Goal: Information Seeking & Learning: Find specific fact

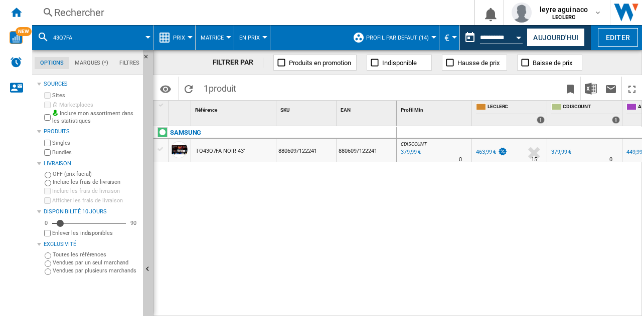
click at [175, 15] on div "Rechercher" at bounding box center [251, 13] width 394 height 14
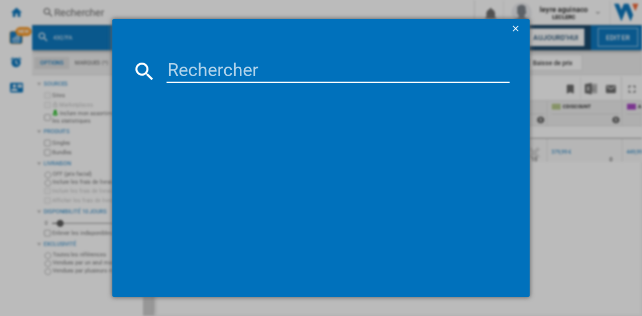
click at [194, 55] on md-dialog-content at bounding box center [320, 168] width 417 height 258
click at [196, 68] on input at bounding box center [337, 71] width 343 height 24
paste input "6942351401157"
type input "6942351401157"
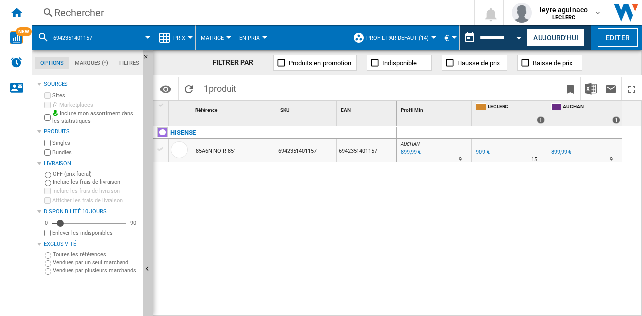
click at [346, 6] on div "Rechercher" at bounding box center [251, 13] width 394 height 14
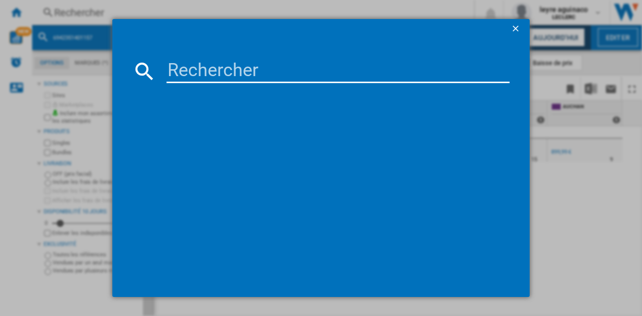
click at [287, 71] on input at bounding box center [337, 71] width 343 height 24
paste input "6942351403052"
type input "6942351403052"
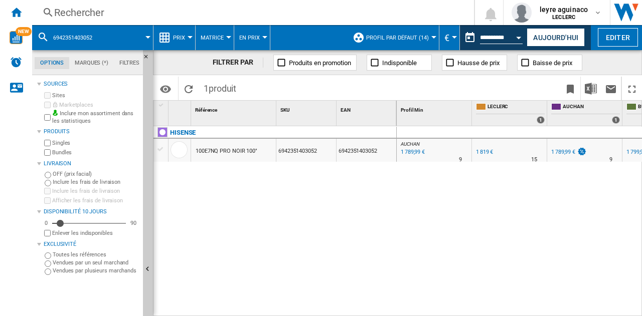
click at [420, 174] on div "AUCHAN : -1.6 % 1 789,99 € % N/A 9 AUCHAN : 0.0 % 1 819 € % N/A" at bounding box center [520, 221] width 246 height 191
click at [199, 12] on div "Rechercher" at bounding box center [251, 13] width 394 height 14
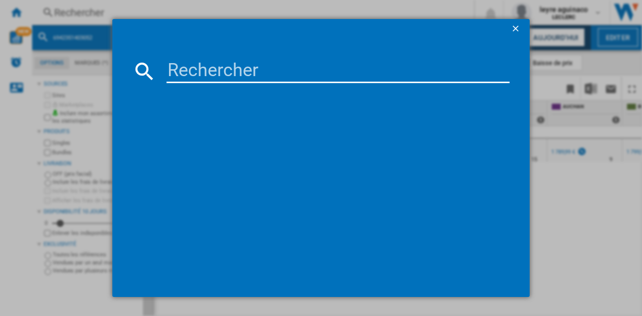
click at [226, 64] on input at bounding box center [337, 71] width 343 height 24
click at [224, 73] on input at bounding box center [337, 71] width 343 height 24
type input "6942351404325"
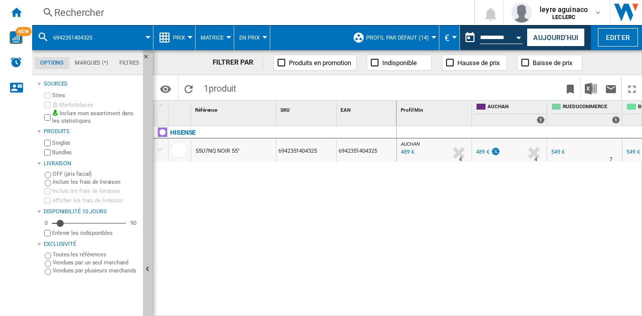
click at [279, 13] on div "Rechercher" at bounding box center [251, 13] width 394 height 14
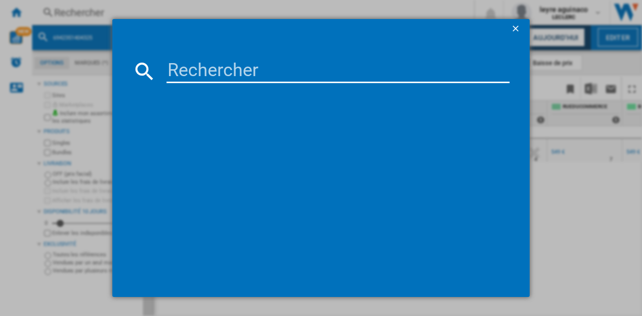
click at [275, 74] on input at bounding box center [337, 71] width 343 height 24
type input "6942351404325"
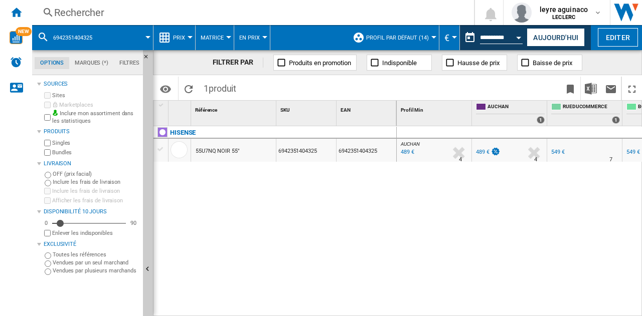
click at [279, 9] on div "Rechercher" at bounding box center [251, 13] width 394 height 14
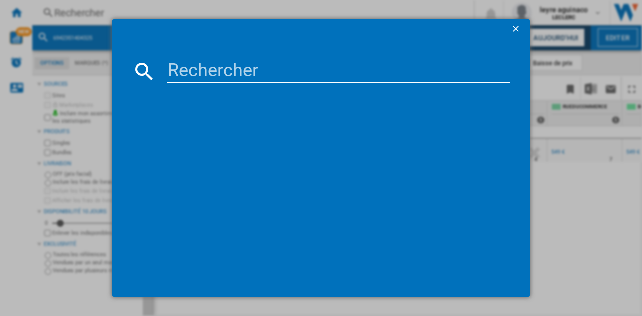
drag, startPoint x: 282, startPoint y: 59, endPoint x: 281, endPoint y: 67, distance: 7.6
click at [281, 64] on md-dialog-content at bounding box center [320, 168] width 417 height 258
click at [281, 68] on input at bounding box center [337, 71] width 343 height 24
paste input "6942351406961"
type input "6942351406961"
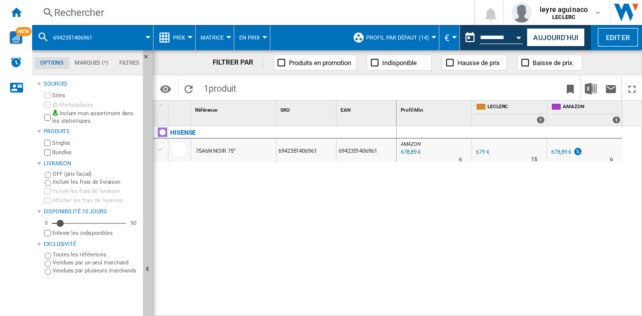
click at [276, 16] on div "Rechercher" at bounding box center [251, 13] width 394 height 14
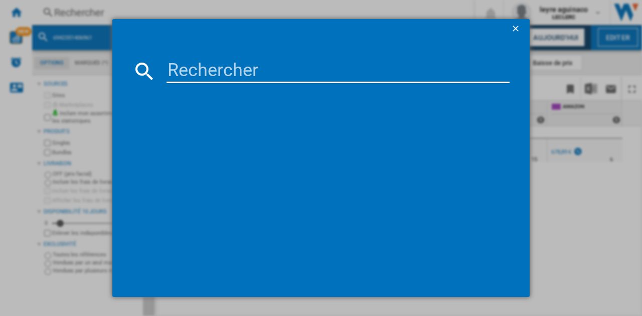
click at [262, 81] on input at bounding box center [337, 71] width 343 height 24
type input "6942351417943"
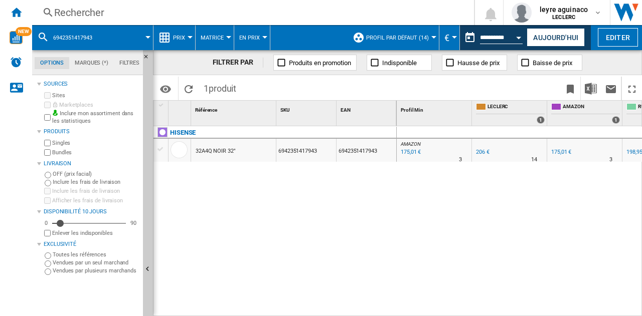
click at [483, 151] on div "206 €" at bounding box center [483, 152] width 14 height 7
click at [480, 154] on div "206 €" at bounding box center [483, 152] width 14 height 7
click at [564, 40] on button "Aujourd'hui" at bounding box center [555, 37] width 58 height 19
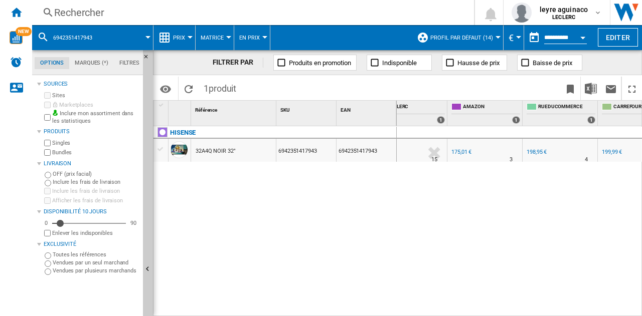
scroll to position [0, 130]
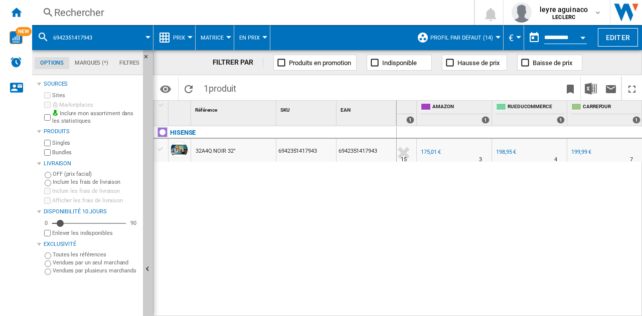
click at [305, 16] on div "Rechercher" at bounding box center [251, 13] width 394 height 14
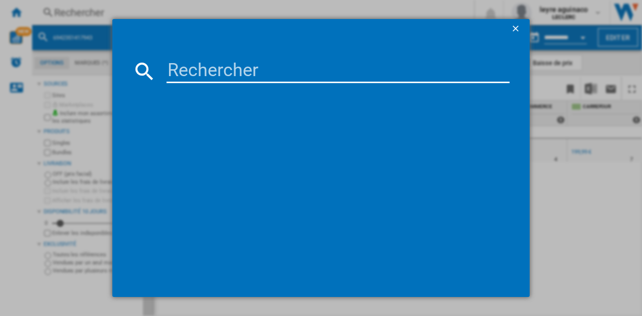
click at [290, 69] on input at bounding box center [337, 71] width 343 height 24
type input "8806091547798"
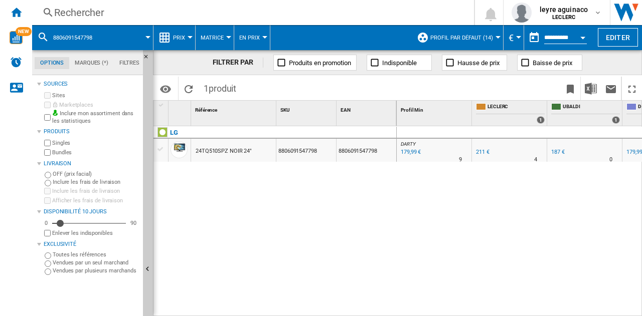
click at [257, 17] on div "Rechercher" at bounding box center [251, 13] width 394 height 14
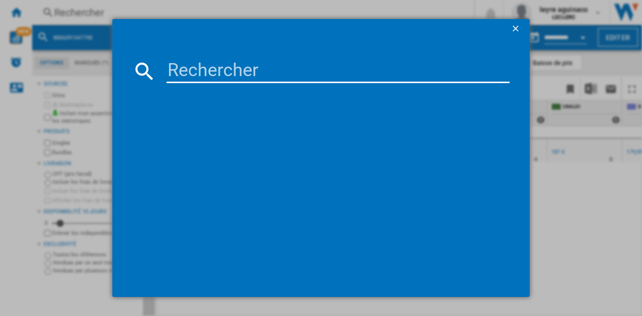
click at [249, 75] on input at bounding box center [337, 71] width 343 height 24
click at [281, 72] on input at bounding box center [337, 71] width 343 height 24
paste input "8806087084252"
type input "8806087084252"
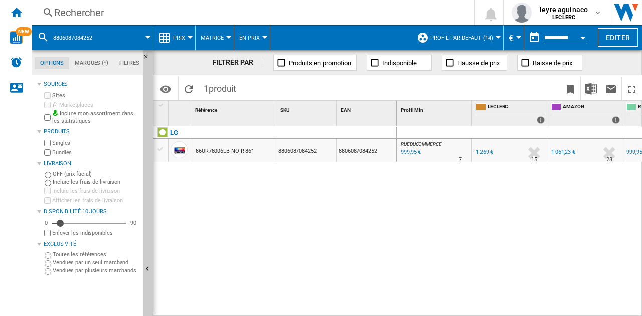
drag, startPoint x: 232, startPoint y: 17, endPoint x: 232, endPoint y: 50, distance: 33.6
click at [233, 22] on div "Rechercher Rechercher 0 leyre aguinaco LECLERC LECLERC Mes paramètres Se déconn…" at bounding box center [337, 12] width 610 height 25
click at [216, 15] on div "Rechercher" at bounding box center [251, 13] width 394 height 14
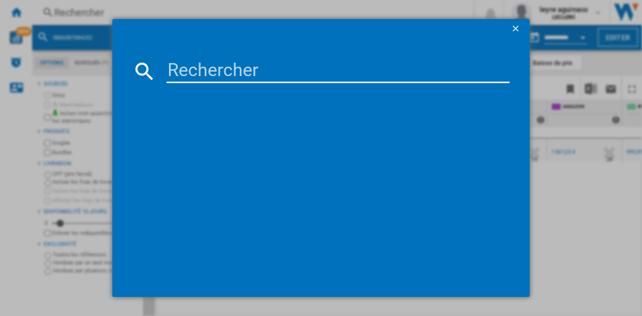
click at [206, 72] on input at bounding box center [337, 71] width 343 height 24
type input "8806095973609"
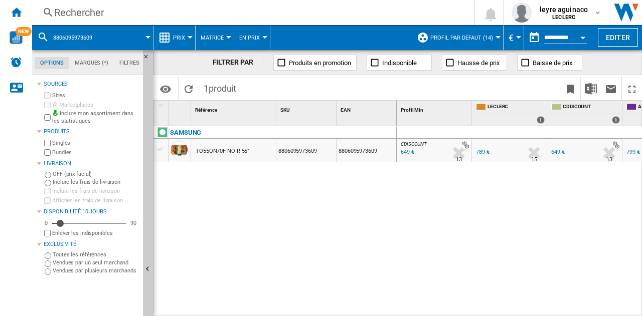
click at [323, 228] on div "SAMSUNG TQ55QN70F NOIR 55" 8806095973609 8806095973609" at bounding box center [274, 219] width 243 height 186
click at [508, 205] on div "CDISCOUNT : FR CDISCOUNT -17.7 % 649 € % N/A 13 CDISCOUNT : FR CDISCOUNT FR LEC…" at bounding box center [520, 221] width 246 height 191
drag, startPoint x: 216, startPoint y: 21, endPoint x: 221, endPoint y: 20, distance: 5.1
click at [216, 21] on div "Rechercher Rechercher 0 leyre aguinaco LECLERC LECLERC Mes paramètres Se déconn…" at bounding box center [337, 12] width 610 height 25
click at [222, 15] on div "Rechercher" at bounding box center [251, 13] width 394 height 14
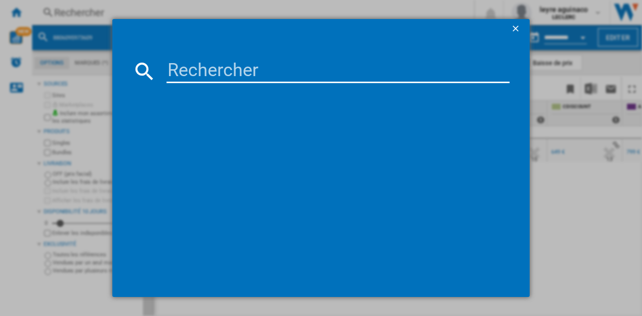
click at [208, 74] on input at bounding box center [337, 71] width 343 height 24
type input "8806097067702"
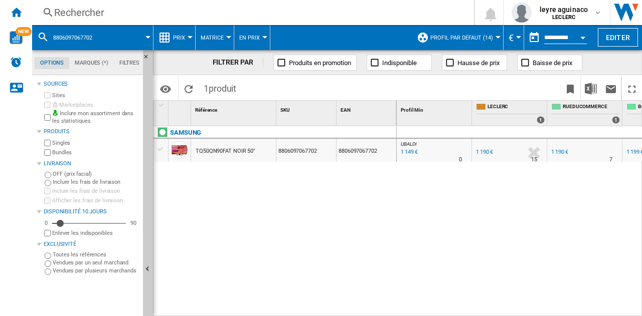
scroll to position [0, 12]
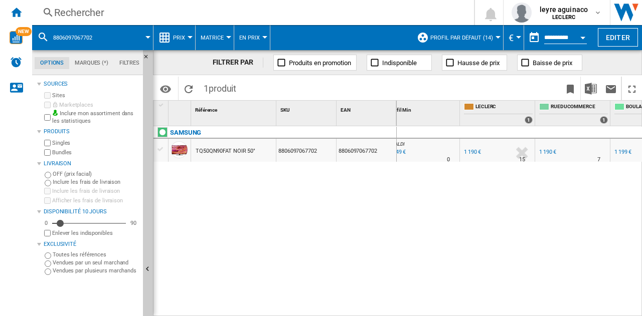
drag, startPoint x: 483, startPoint y: 210, endPoint x: 484, endPoint y: 224, distance: 14.5
click at [484, 215] on div "UBALDI : UBALDI -3.4 % 1 149 € % N/A 0 UBALDI : UBALDI FR LECLERC 0.0 % 1 190 €…" at bounding box center [520, 221] width 246 height 191
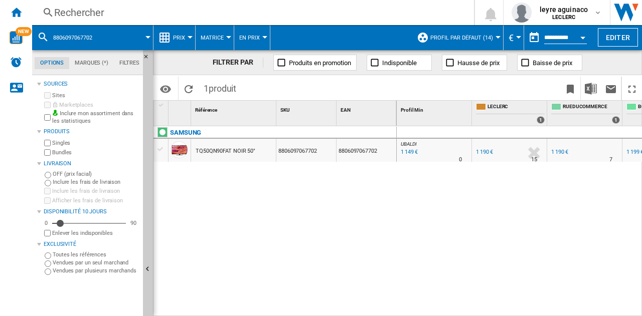
click at [411, 149] on div "1 149 €" at bounding box center [408, 152] width 19 height 10
click at [250, 7] on div "Rechercher" at bounding box center [251, 13] width 394 height 14
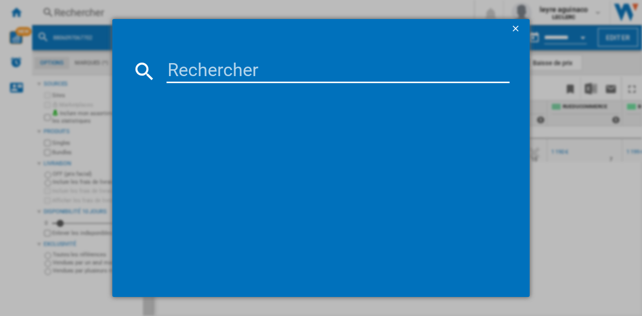
click at [262, 72] on input at bounding box center [337, 71] width 343 height 24
type input "8806097166931"
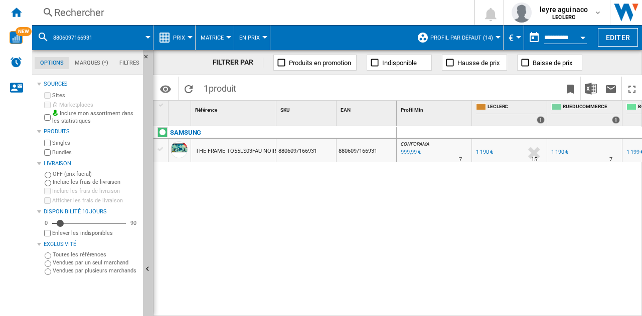
click at [179, 13] on div "Rechercher" at bounding box center [251, 13] width 394 height 14
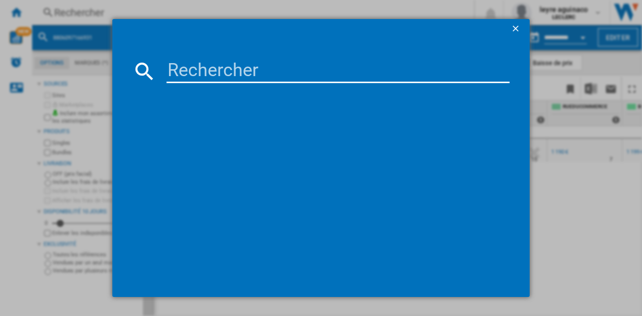
click at [201, 83] on input at bounding box center [337, 71] width 343 height 24
type input "8806097166931"
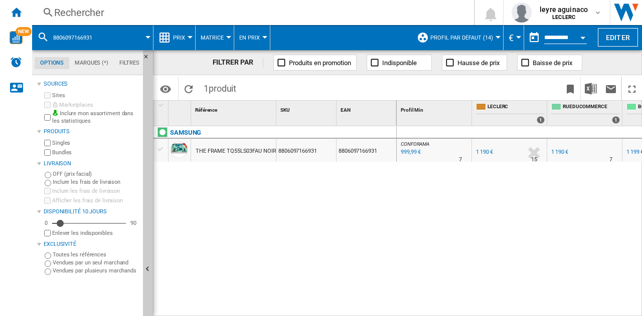
click at [444, 183] on div "CONFORAMA : FR CONFORAMA -16.0 % 999,99 € % N/A 7 CONFORAMA : FR CONFORAMA FR L…" at bounding box center [520, 221] width 246 height 191
drag, startPoint x: 442, startPoint y: 310, endPoint x: 480, endPoint y: 311, distance: 38.1
click at [480, 311] on div "CONFORAMA : FR CONFORAMA -16.0 % 999,99 € % N/A 7 CONFORAMA : FR CONFORAMA FR L…" at bounding box center [520, 221] width 246 height 191
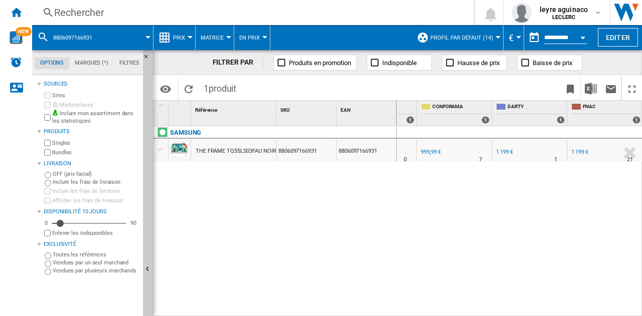
scroll to position [0, 326]
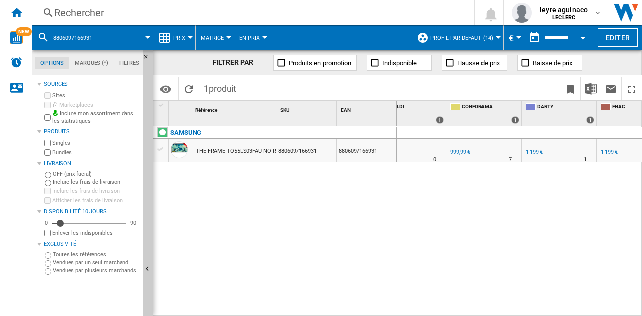
click at [460, 156] on div "999,99 €" at bounding box center [460, 152] width 22 height 10
click at [226, 16] on div "Rechercher" at bounding box center [251, 13] width 394 height 14
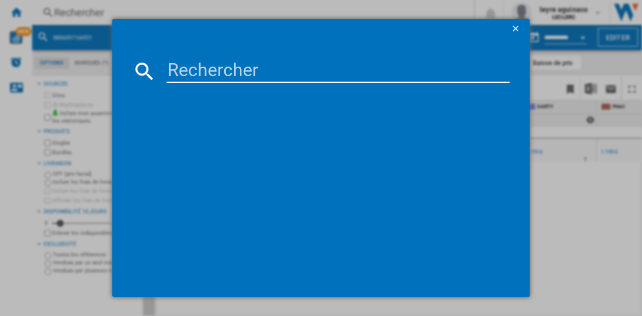
click at [237, 70] on input at bounding box center [337, 71] width 343 height 24
type input "8806097238218"
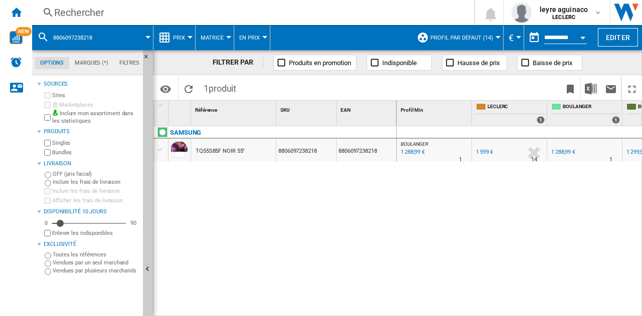
click at [412, 152] on div "1 288,99 €" at bounding box center [412, 152] width 26 height 10
click at [266, 15] on div "Rechercher" at bounding box center [251, 13] width 394 height 14
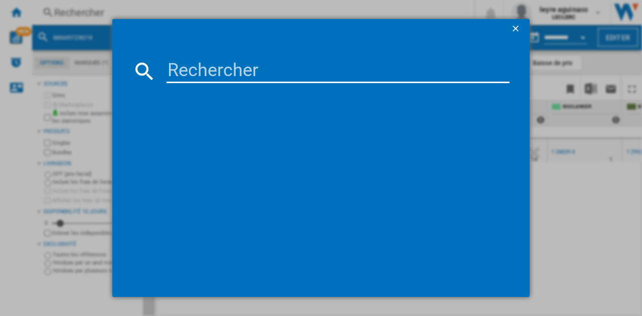
click at [271, 77] on input at bounding box center [337, 71] width 343 height 24
type input "8806095973623"
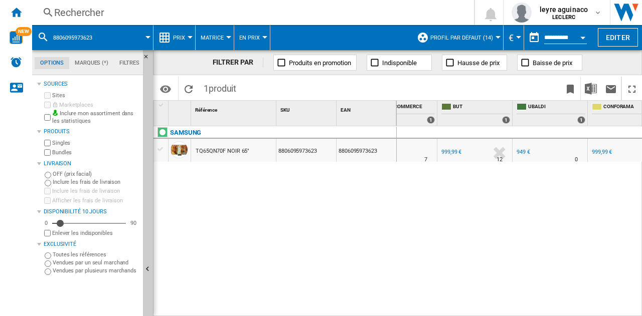
scroll to position [0, 356]
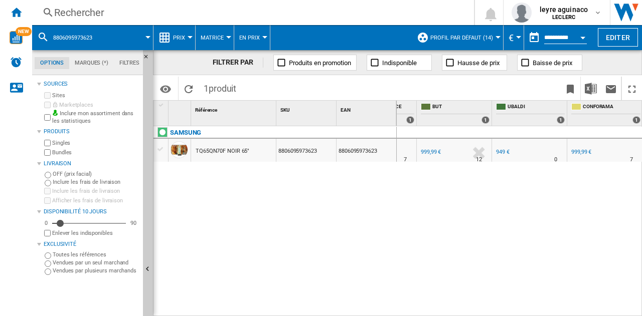
drag, startPoint x: 555, startPoint y: 311, endPoint x: 542, endPoint y: 312, distance: 12.6
click at [527, 311] on div "CDISCOUNT : FR CDISCOUNT -15.0 % 849 € % N/A 13 CDISCOUNT : FR CDISCOUNT FR LEC…" at bounding box center [520, 221] width 246 height 191
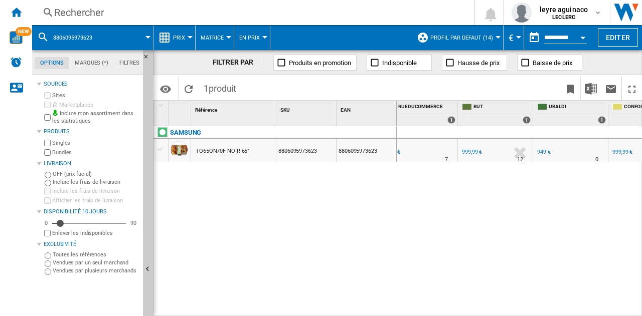
scroll to position [0, 290]
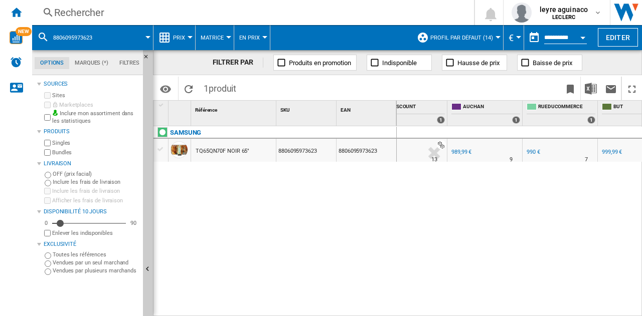
click at [268, 9] on div "Rechercher" at bounding box center [251, 13] width 394 height 14
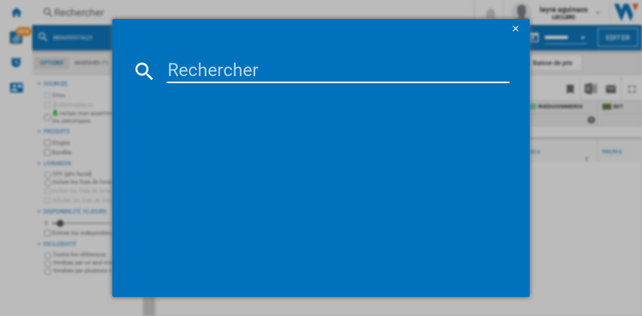
click at [267, 81] on input at bounding box center [337, 71] width 343 height 24
type input "8806097122593"
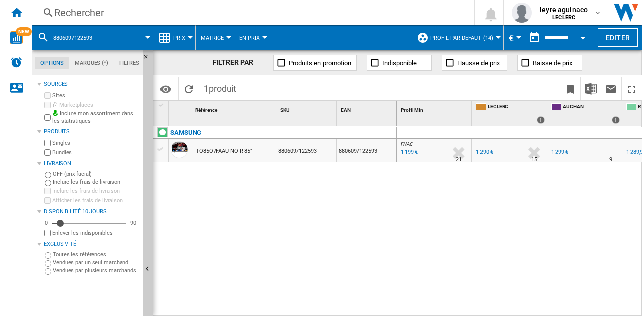
click at [408, 151] on div "1 199 €" at bounding box center [408, 152] width 19 height 10
click at [240, 12] on div "Rechercher" at bounding box center [251, 13] width 394 height 14
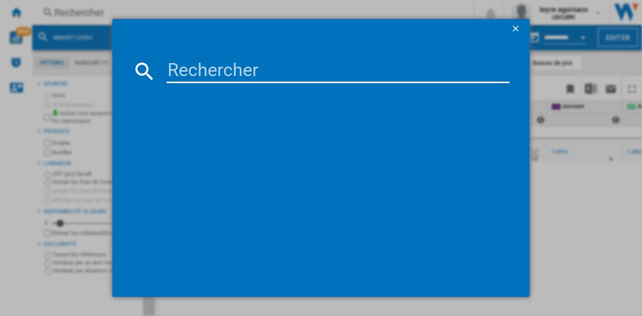
click at [245, 73] on input at bounding box center [337, 71] width 343 height 24
type input "8806097251750"
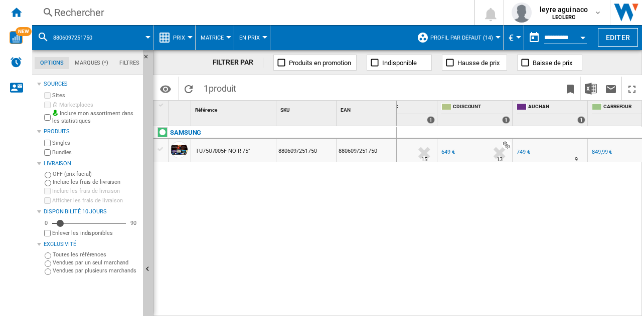
scroll to position [0, 130]
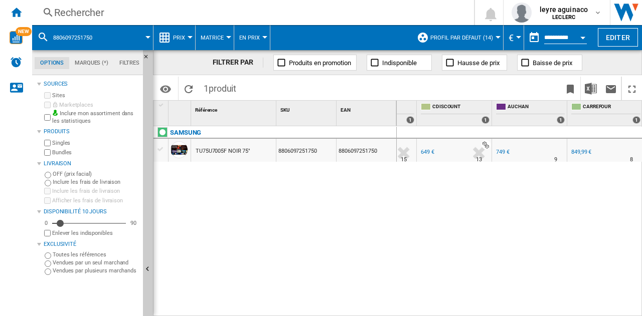
click at [265, 18] on div "Rechercher" at bounding box center [251, 13] width 394 height 14
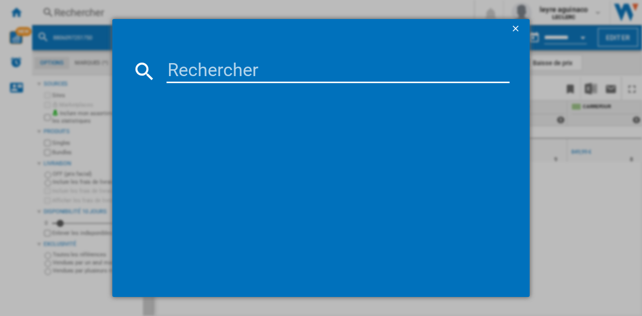
drag, startPoint x: 275, startPoint y: 70, endPoint x: 264, endPoint y: 74, distance: 11.7
click at [276, 72] on input at bounding box center [337, 71] width 343 height 24
type input "5901292525941"
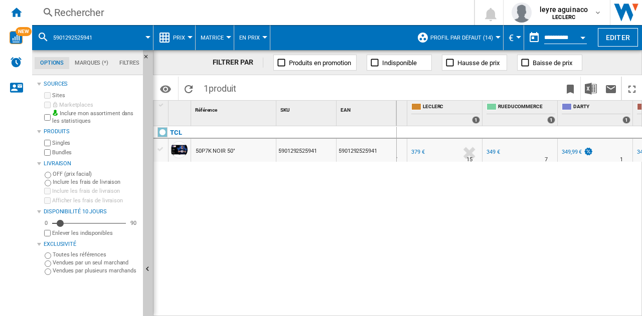
scroll to position [0, 47]
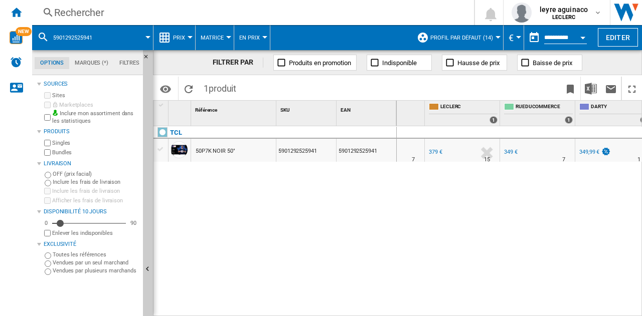
click at [368, 12] on div "Rechercher" at bounding box center [251, 13] width 394 height 14
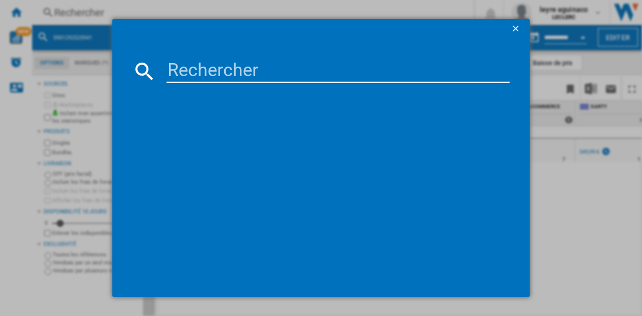
click at [336, 69] on input at bounding box center [337, 71] width 343 height 24
type input "5901292525804"
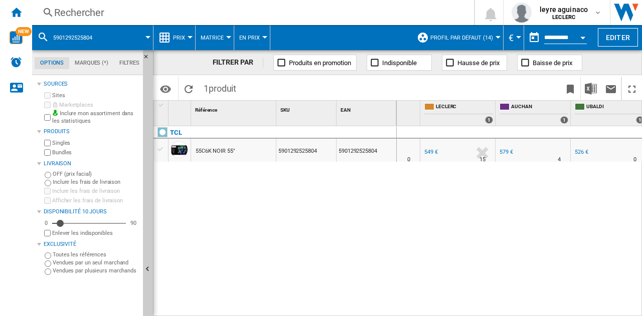
scroll to position [0, 54]
click at [578, 150] on div "526 €" at bounding box center [580, 152] width 14 height 7
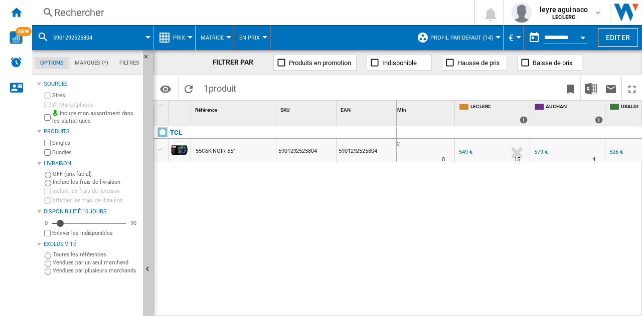
scroll to position [0, 0]
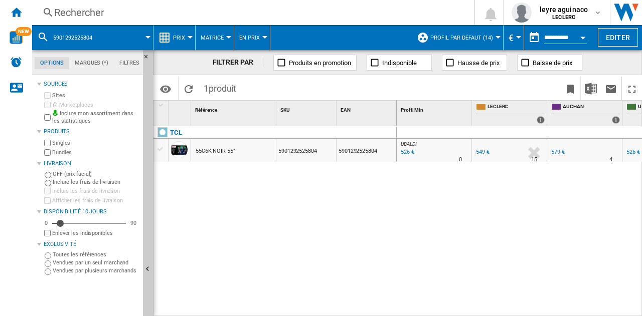
click at [545, 311] on div "UBALDI : UBALDI -4.2 % 526 € % N/A 0 UBALDI : UBALDI FR LECLERC 0.0 % 549 € % N…" at bounding box center [520, 221] width 246 height 191
click at [333, 17] on div "Rechercher" at bounding box center [251, 13] width 394 height 14
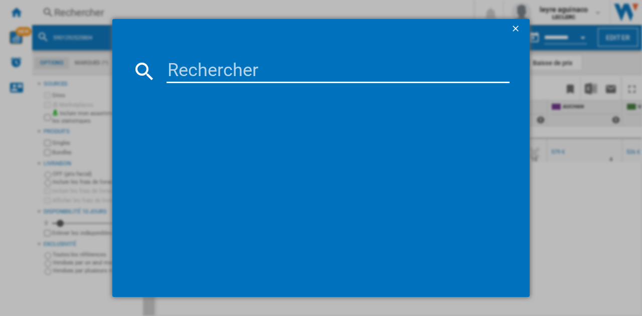
click at [314, 81] on input at bounding box center [337, 71] width 343 height 24
type input "5901292525743"
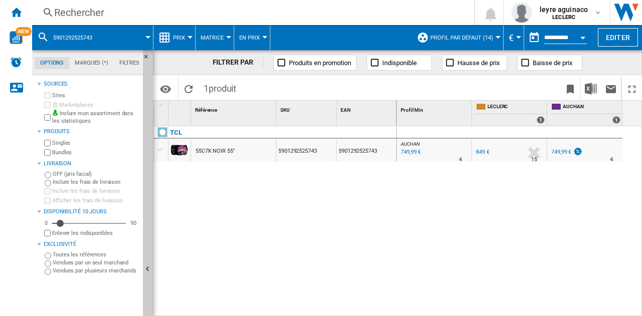
click at [415, 154] on div "749,99 €" at bounding box center [410, 152] width 22 height 10
click at [179, 17] on div "Rechercher" at bounding box center [251, 13] width 394 height 14
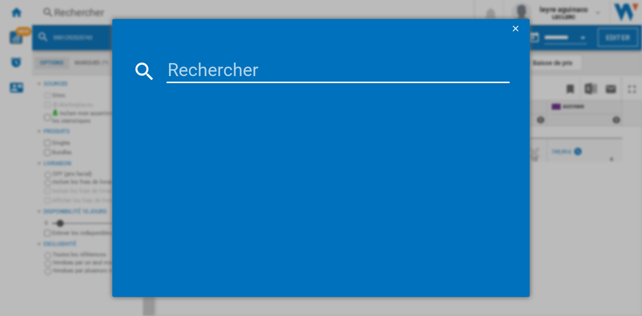
click at [235, 72] on input at bounding box center [337, 71] width 343 height 24
type input "5901292525941"
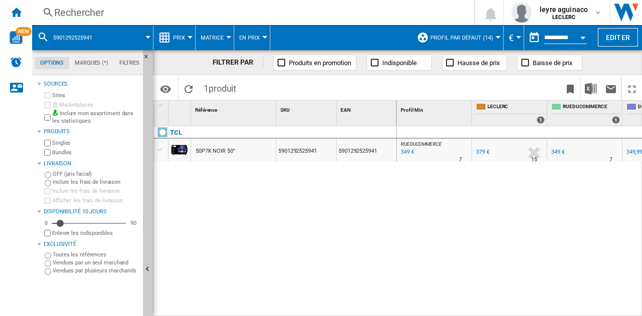
click at [209, 16] on div "Rechercher" at bounding box center [251, 13] width 394 height 14
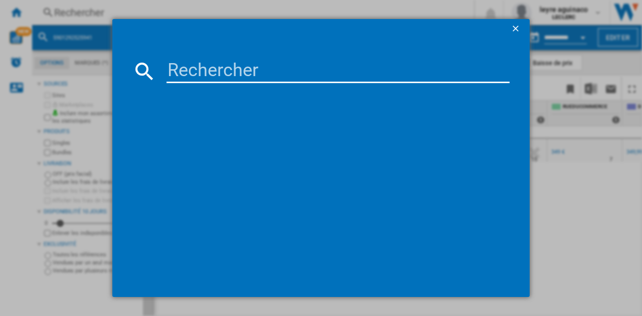
click at [216, 76] on input at bounding box center [337, 71] width 343 height 24
type input "6942351406268"
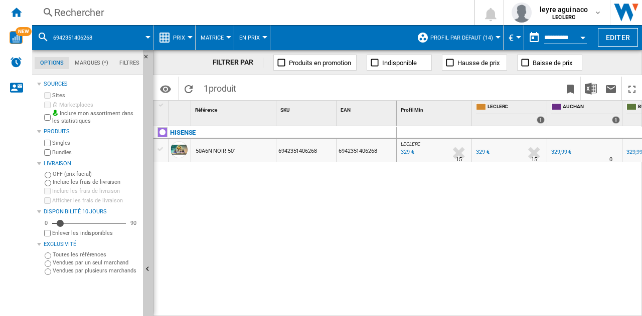
drag, startPoint x: 253, startPoint y: 20, endPoint x: 259, endPoint y: 22, distance: 6.3
click at [253, 20] on div "Rechercher Rechercher 0 leyre aguinaco LECLERC LECLERC Mes paramètres Se déconn…" at bounding box center [337, 12] width 610 height 25
click at [269, 17] on div "Rechercher" at bounding box center [251, 13] width 394 height 14
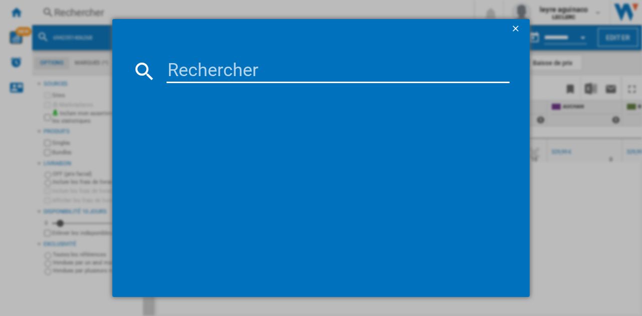
drag, startPoint x: 239, startPoint y: 88, endPoint x: 245, endPoint y: 81, distance: 8.9
click at [242, 87] on md-dialog-content at bounding box center [320, 168] width 417 height 258
click at [244, 76] on input at bounding box center [337, 71] width 343 height 24
paste input "5901292525941"
type input "5901292525941"
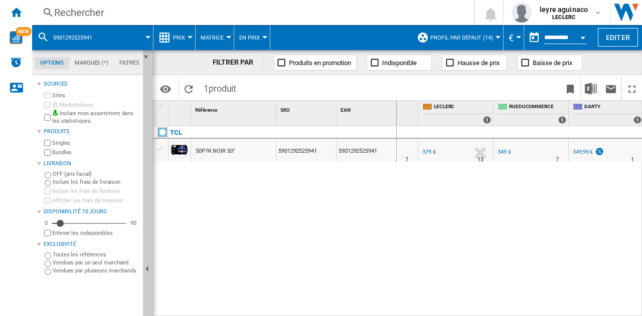
scroll to position [0, 55]
click at [201, 14] on div "Rechercher" at bounding box center [251, 13] width 394 height 14
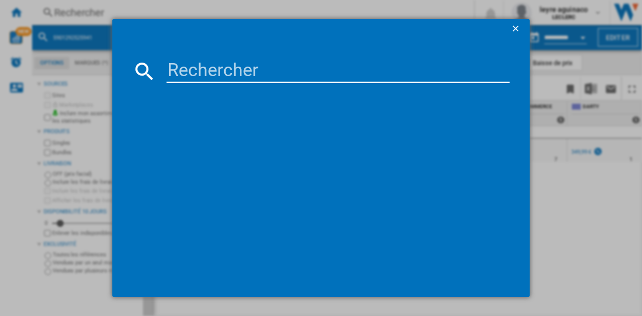
click at [229, 78] on input at bounding box center [337, 71] width 343 height 24
type input "5901292525804"
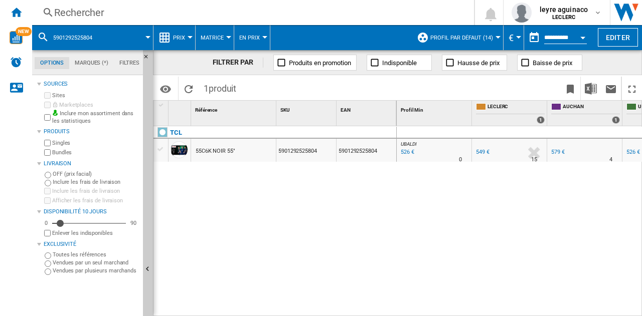
click at [402, 149] on div "526 €" at bounding box center [406, 152] width 15 height 10
click at [260, 14] on div "Rechercher" at bounding box center [251, 13] width 394 height 14
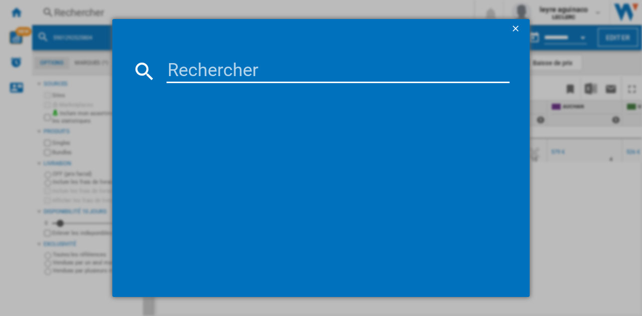
click at [261, 75] on input at bounding box center [337, 71] width 343 height 24
type input "5901292525743"
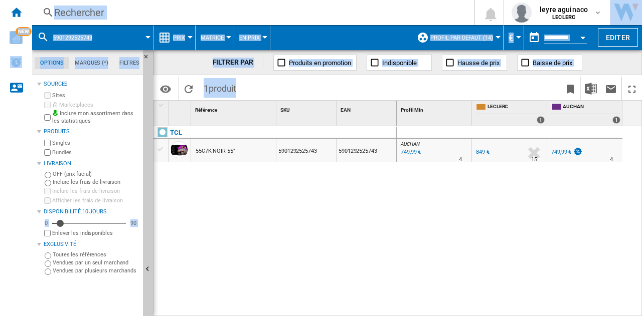
drag, startPoint x: 416, startPoint y: 199, endPoint x: 749, endPoint y: 205, distance: 332.5
click at [641, 205] on html "In order to access Insight, please log out and log in again OK NEW Rechercher R…" at bounding box center [321, 158] width 642 height 316
click at [249, 156] on div "55C7K NOIR 55"" at bounding box center [233, 150] width 85 height 23
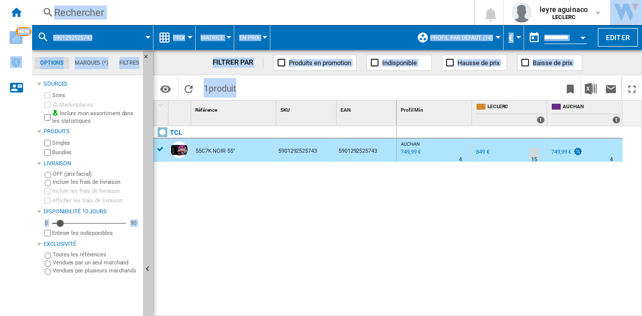
click at [445, 190] on div "AUCHAN : FR AUCHAN -11.7 % 749,99 € % N/A 4 AUCHAN : FR AUCHAN FR LECLERC 0.0 %…" at bounding box center [520, 221] width 246 height 191
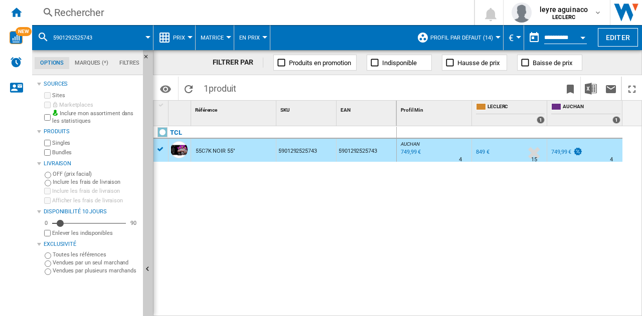
click at [538, 184] on div "AUCHAN : FR AUCHAN -11.7 % 749,99 € % N/A 4 AUCHAN : FR AUCHAN FR LECLERC 0.0 %…" at bounding box center [520, 221] width 246 height 191
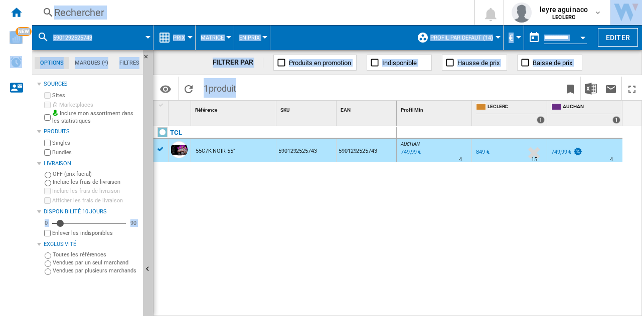
drag, startPoint x: 660, startPoint y: 178, endPoint x: 543, endPoint y: 195, distance: 118.1
click at [641, 175] on html "In order to access Insight, please log out and log in again OK NEW Rechercher R…" at bounding box center [321, 158] width 642 height 316
click at [532, 203] on div "AUCHAN : FR AUCHAN -11.7 % 749,99 € % N/A 4 AUCHAN : FR AUCHAN FR LECLERC 0.0 %…" at bounding box center [520, 221] width 246 height 191
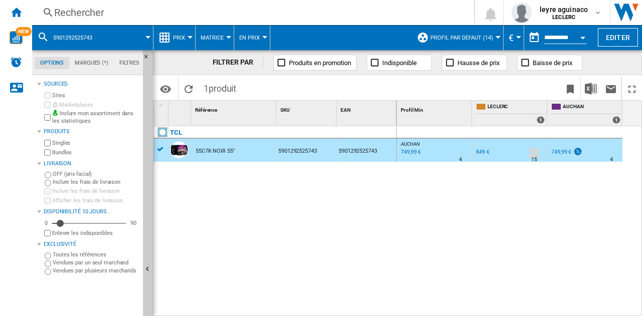
click at [159, 14] on div "Rechercher" at bounding box center [251, 13] width 394 height 14
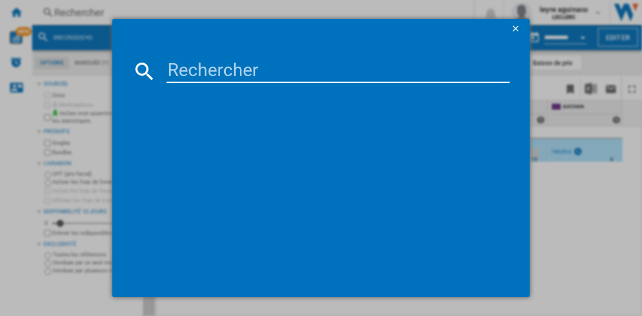
click at [199, 71] on input at bounding box center [337, 71] width 343 height 24
type input "8806096340097"
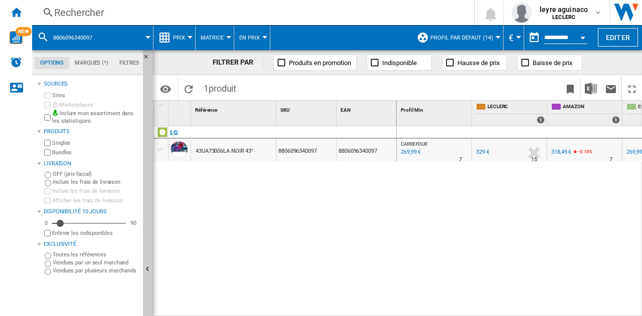
click at [409, 153] on div "269,99 €" at bounding box center [410, 152] width 22 height 10
click at [250, 16] on div "Rechercher" at bounding box center [251, 13] width 394 height 14
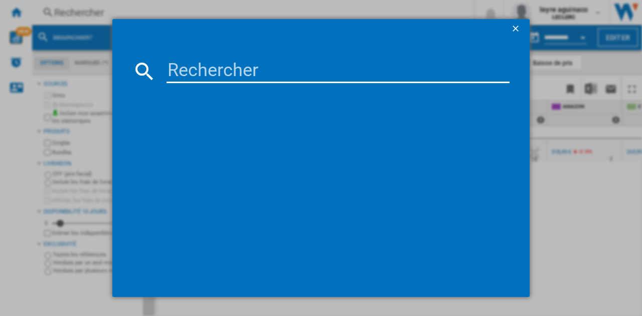
click at [249, 72] on input at bounding box center [337, 71] width 343 height 24
type input "6942351406268"
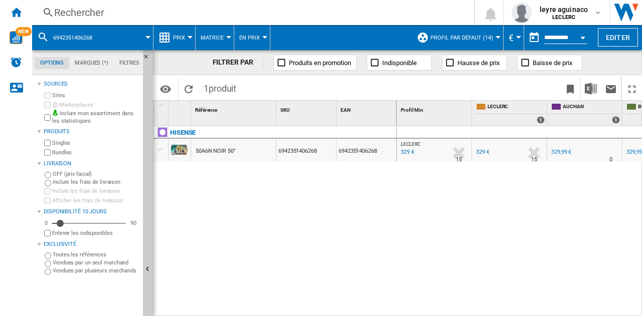
click at [259, 16] on div "Rechercher" at bounding box center [251, 13] width 394 height 14
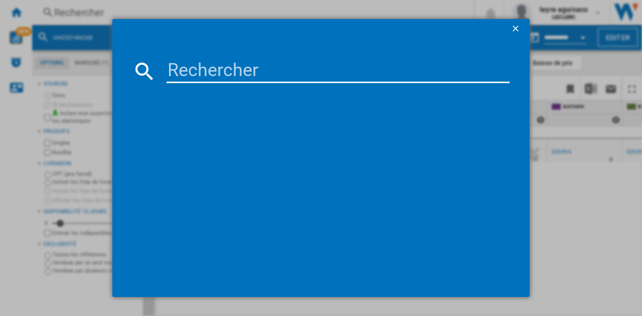
click at [250, 73] on input at bounding box center [337, 71] width 343 height 24
type input "8806096456804"
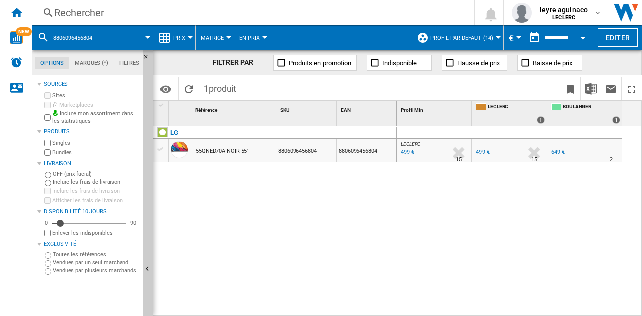
click at [252, 17] on div "Rechercher" at bounding box center [251, 13] width 394 height 14
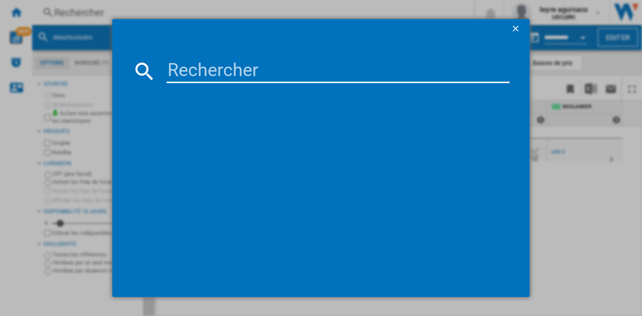
click at [261, 67] on input at bounding box center [337, 71] width 343 height 24
type input "8806096396513"
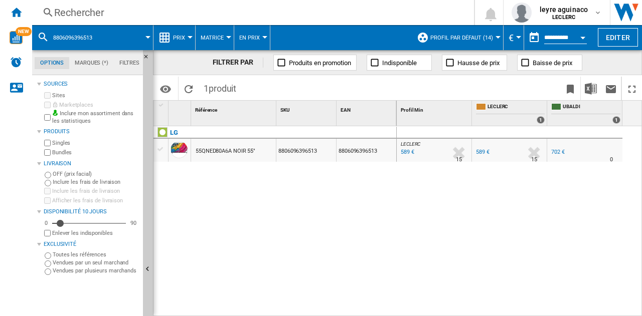
click at [177, 17] on div "Rechercher" at bounding box center [251, 13] width 394 height 14
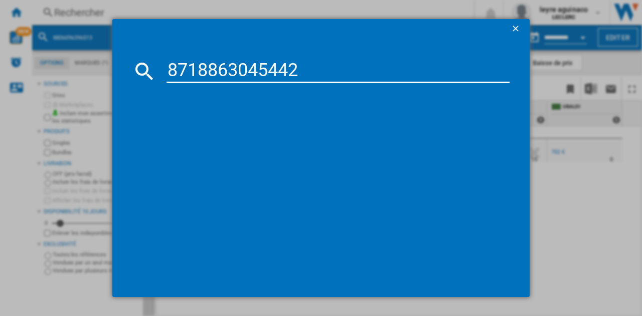
type input "8718863045442"
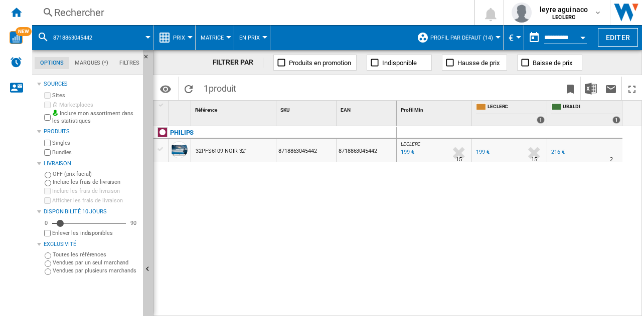
click at [287, 13] on div "Rechercher" at bounding box center [251, 13] width 394 height 14
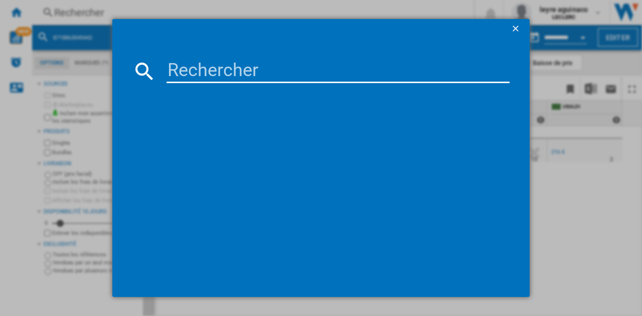
click at [293, 68] on input at bounding box center [337, 71] width 343 height 24
type input "8806097110910"
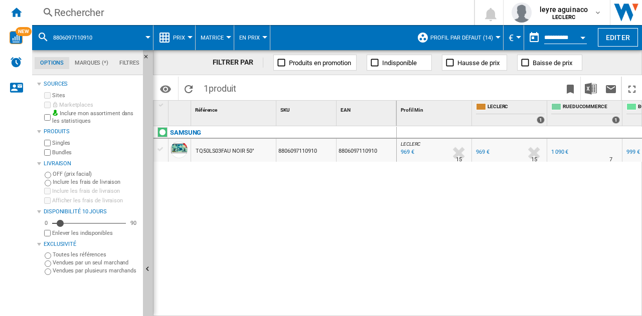
click at [403, 149] on div "969 €" at bounding box center [406, 152] width 15 height 10
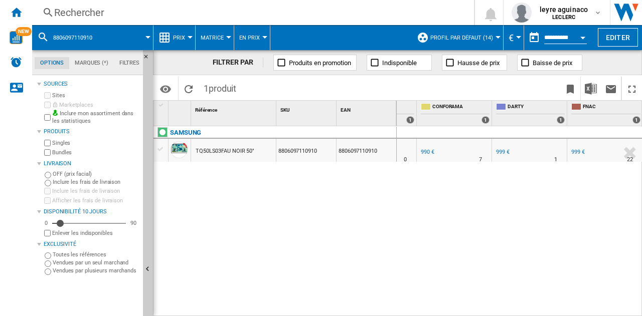
click at [274, 15] on div "Rechercher" at bounding box center [251, 13] width 394 height 14
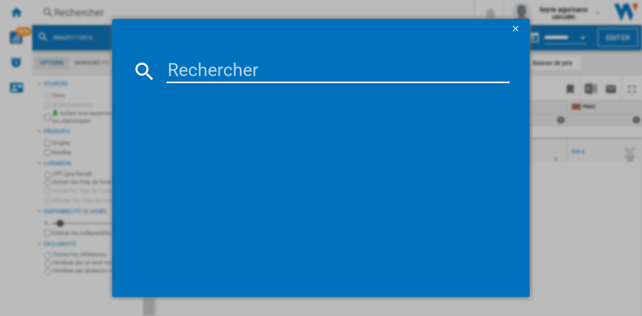
click at [281, 72] on input at bounding box center [337, 71] width 343 height 24
type input "8806097122586"
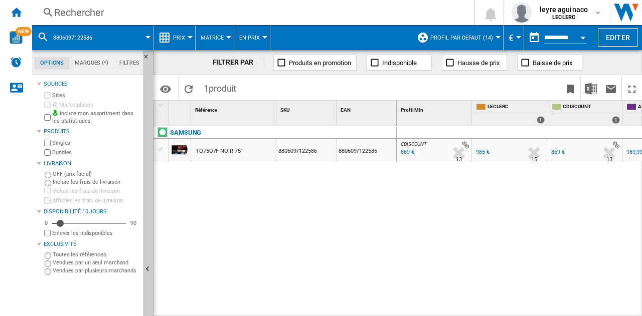
drag, startPoint x: 487, startPoint y: 123, endPoint x: 43, endPoint y: 2, distance: 460.5
click at [26, 2] on div "NEW Rechercher Rechercher 0 leyre aguinaco LECLERC LECLERC" at bounding box center [321, 158] width 642 height 316
drag, startPoint x: 481, startPoint y: 308, endPoint x: 506, endPoint y: 309, distance: 24.6
click at [506, 309] on div "CDISCOUNT : FR CDISCOUNT -11.8 % 869 € % N/A 13 CDISCOUNT : FR CDISCOUNT FR LEC…" at bounding box center [520, 221] width 246 height 191
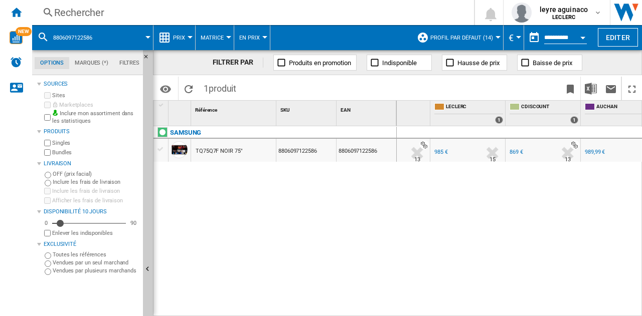
scroll to position [0, 55]
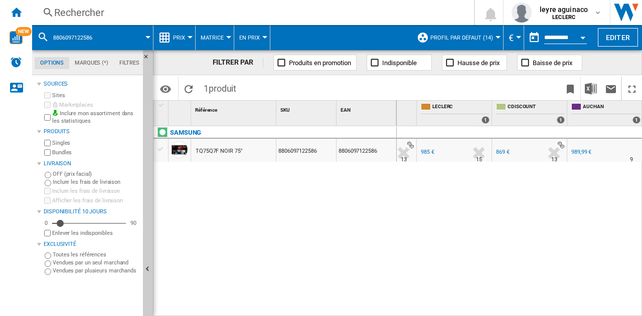
click at [174, 17] on div "Rechercher" at bounding box center [251, 13] width 394 height 14
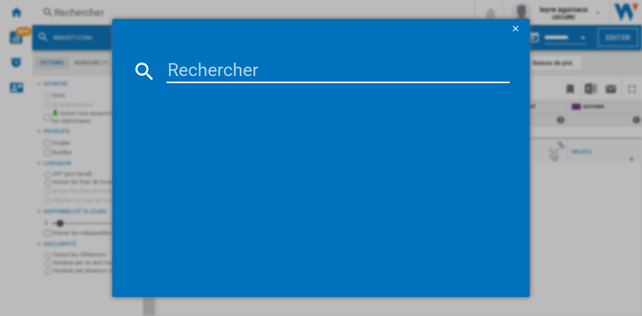
click at [211, 74] on input at bounding box center [337, 71] width 343 height 24
type input "4548736150195"
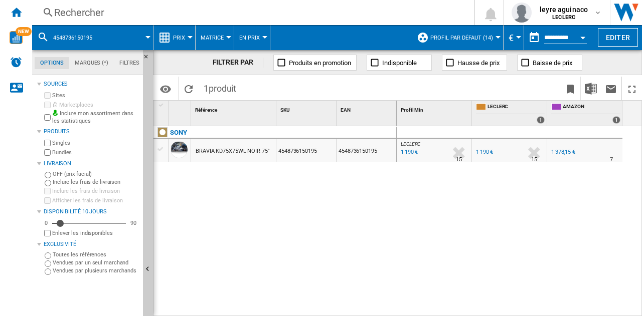
click at [349, 3] on div "Rechercher Rechercher 0 leyre aguinaco LECLERC LECLERC Mes paramètres Se déconn…" at bounding box center [337, 12] width 610 height 25
click at [348, 14] on div "Rechercher" at bounding box center [251, 13] width 394 height 14
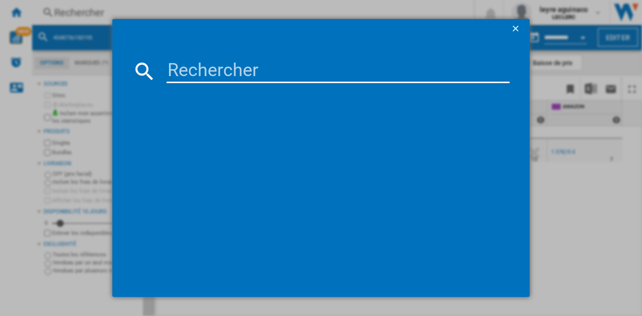
click at [353, 55] on md-dialog-content at bounding box center [320, 168] width 417 height 258
click at [347, 58] on md-dialog-content at bounding box center [320, 168] width 417 height 258
click at [348, 75] on input at bounding box center [337, 71] width 343 height 24
paste input "4548736150331"
type input "4548736150331"
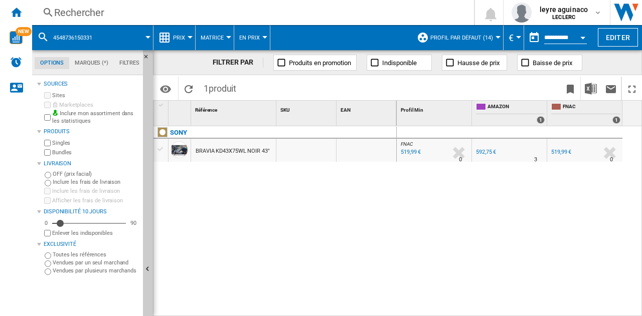
click at [562, 151] on div "519,99 €" at bounding box center [561, 152] width 20 height 7
click at [289, 14] on div "Rechercher" at bounding box center [251, 13] width 394 height 14
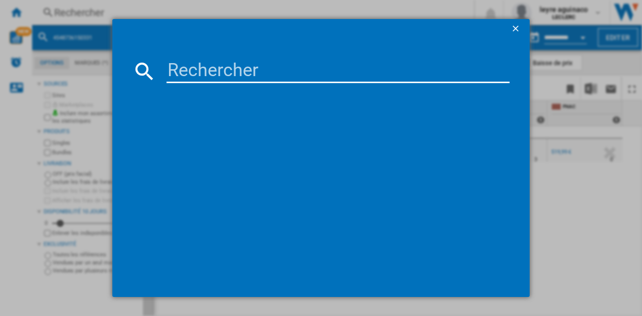
click at [290, 67] on input at bounding box center [337, 71] width 343 height 24
type input "5901292526986"
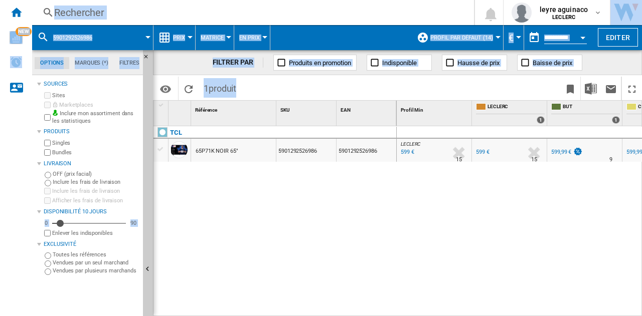
drag, startPoint x: 550, startPoint y: 170, endPoint x: 611, endPoint y: 177, distance: 61.6
click at [641, 167] on html "In order to access Insight, please log out and log in again OK NEW Rechercher R…" at bounding box center [321, 158] width 642 height 316
click at [524, 310] on div "LECLERC : FR LECLERC 0.0 % 599 € % N/A 15 LECLERC : FR LECLERC FR LECLERC 0.0 %…" at bounding box center [520, 221] width 246 height 191
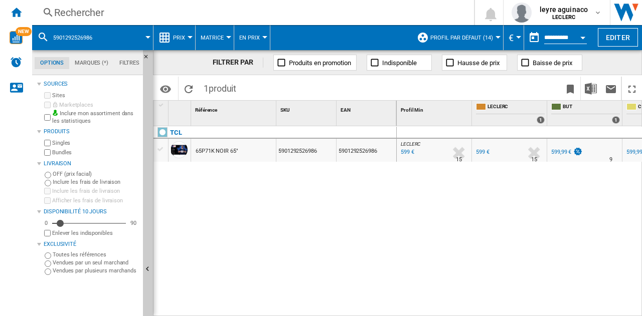
click at [369, 7] on div "Rechercher" at bounding box center [251, 13] width 394 height 14
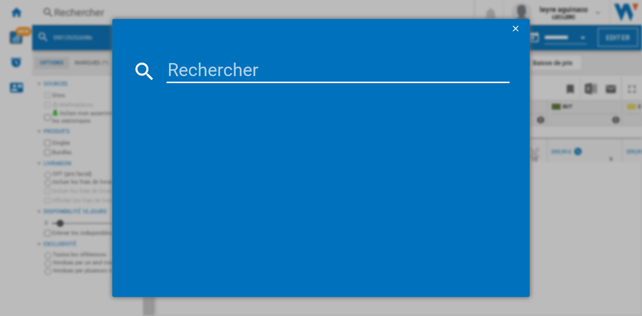
click at [335, 65] on input at bounding box center [337, 71] width 343 height 24
type input "5901292525934"
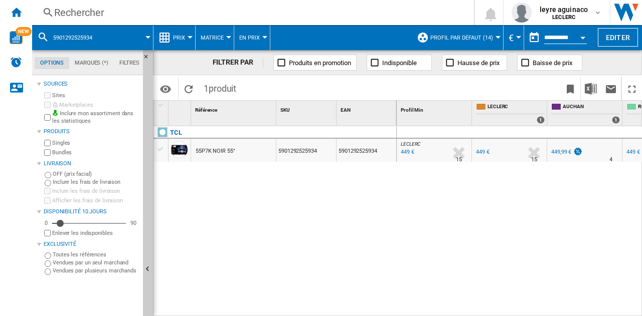
click at [245, 19] on div "Rechercher" at bounding box center [251, 13] width 394 height 14
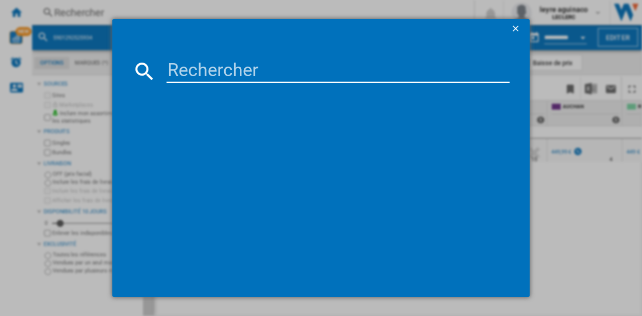
click at [241, 68] on input at bounding box center [337, 71] width 343 height 24
type input "5901292525798"
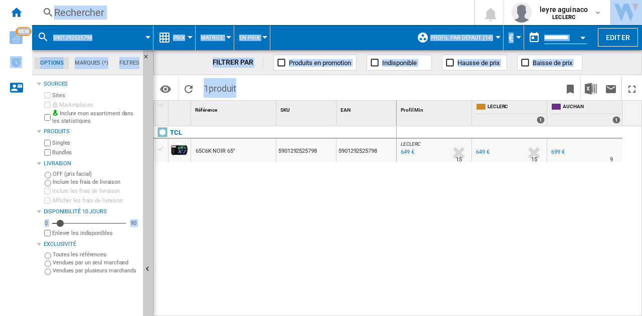
drag, startPoint x: 459, startPoint y: 231, endPoint x: 645, endPoint y: 228, distance: 186.0
click at [641, 228] on html "In order to access Insight, please log out and log in again OK NEW Rechercher R…" at bounding box center [321, 158] width 642 height 316
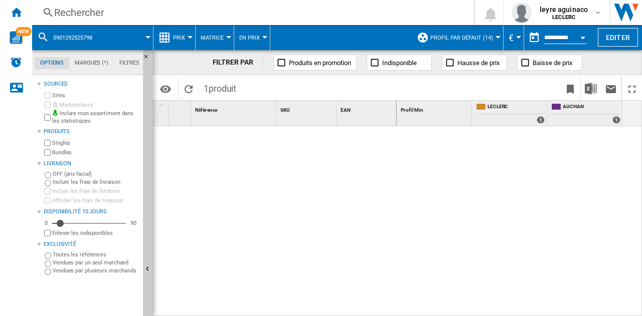
click at [268, 13] on div "Rechercher" at bounding box center [251, 13] width 394 height 14
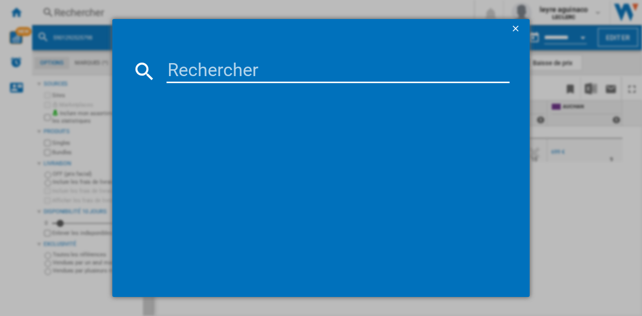
click at [253, 72] on input at bounding box center [337, 71] width 343 height 24
click at [265, 70] on input at bounding box center [337, 71] width 343 height 24
click at [250, 71] on input at bounding box center [337, 71] width 343 height 24
paste input "6942351418728"
type input "6942351418728"
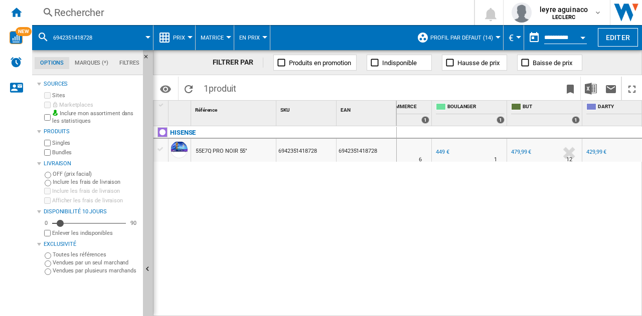
click at [310, 197] on div "HISENSE 55E7Q PRO NOIR 55" 6942351418728 6942351418728" at bounding box center [274, 219] width 243 height 186
click at [605, 152] on div "429,99 €" at bounding box center [596, 152] width 20 height 7
click at [240, 17] on div "Rechercher" at bounding box center [251, 13] width 394 height 14
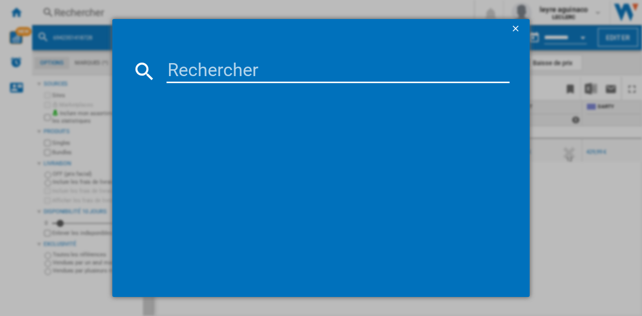
click at [252, 71] on input at bounding box center [337, 71] width 343 height 24
type input "6942351405629"
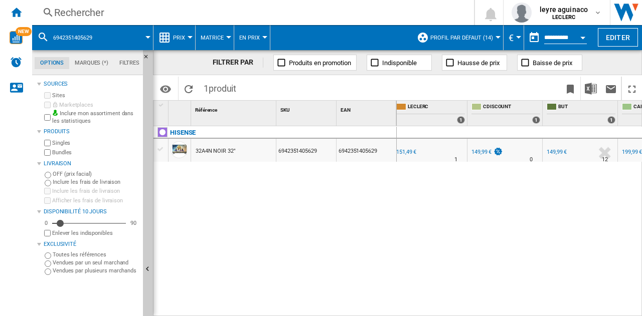
scroll to position [0, 87]
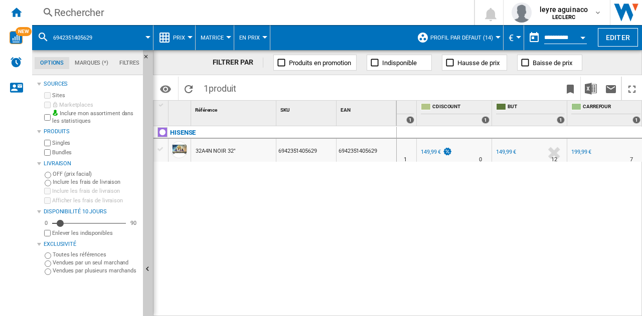
click at [251, 18] on div "Rechercher" at bounding box center [251, 13] width 394 height 14
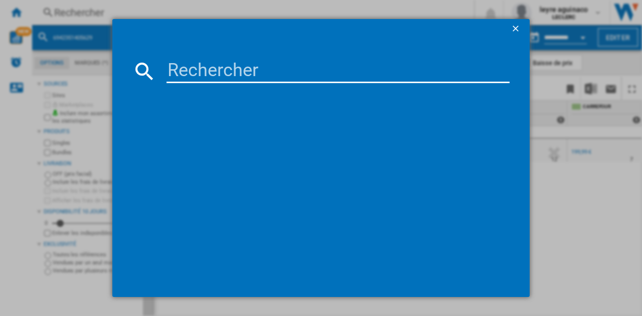
click at [245, 73] on input at bounding box center [337, 71] width 343 height 24
type input "6942351406121"
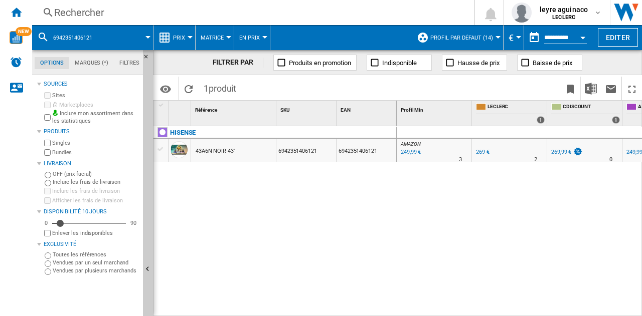
drag, startPoint x: 424, startPoint y: 200, endPoint x: 443, endPoint y: 192, distance: 20.9
click at [425, 200] on div "AMAZON : FR AMAZON -7.1 % 249,99 € % N/A 3 AMAZON : FR AMAZON FR LECLERC 0.0 % …" at bounding box center [520, 221] width 246 height 191
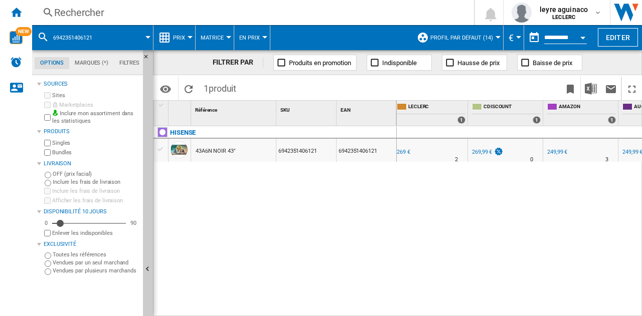
scroll to position [0, 75]
click at [115, 9] on div "Rechercher" at bounding box center [251, 13] width 394 height 14
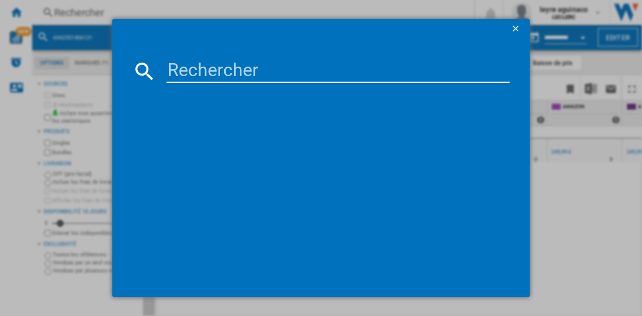
drag, startPoint x: 181, startPoint y: 74, endPoint x: 160, endPoint y: 80, distance: 21.9
click at [184, 74] on input at bounding box center [337, 71] width 343 height 24
type input "8806096181683"
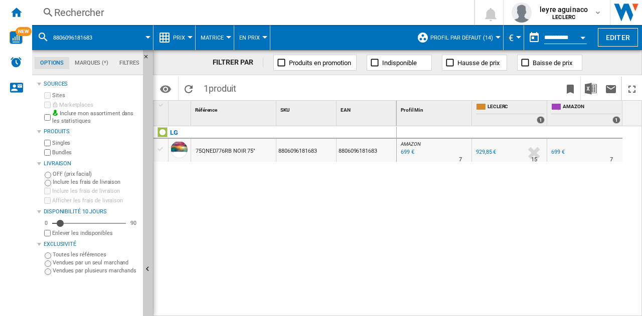
click at [168, 16] on div "Rechercher" at bounding box center [251, 13] width 394 height 14
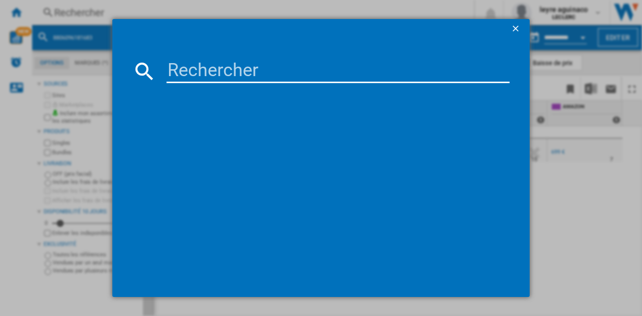
click at [217, 71] on input at bounding box center [337, 71] width 343 height 24
type input "8806091926623"
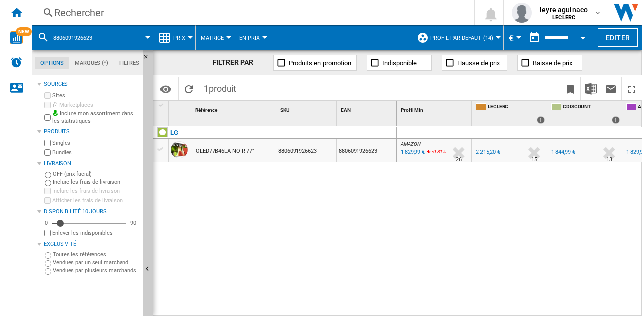
click at [477, 155] on div "2 215,20 €" at bounding box center [488, 152] width 24 height 7
click at [485, 149] on div "2 215,20 €" at bounding box center [488, 152] width 24 height 7
click at [303, 14] on div "Rechercher" at bounding box center [251, 13] width 394 height 14
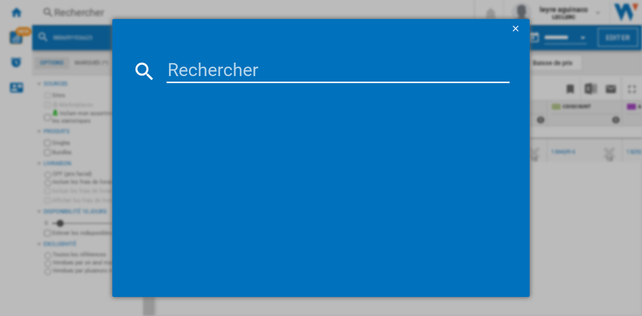
click at [285, 65] on input at bounding box center [337, 71] width 343 height 24
type input "8806084497550"
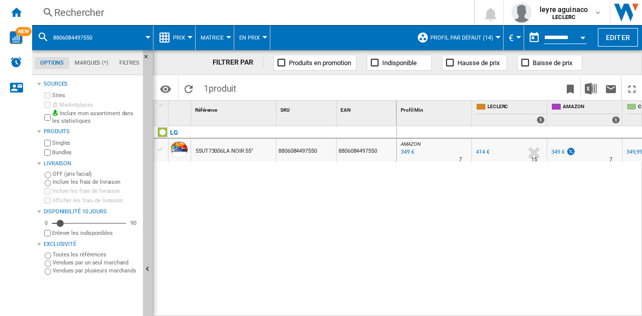
click at [300, 206] on div "LG 55UT73006LA NOIR 55" 8806084497550 8806084497550" at bounding box center [274, 219] width 243 height 186
click at [336, 18] on div "Rechercher" at bounding box center [251, 13] width 394 height 14
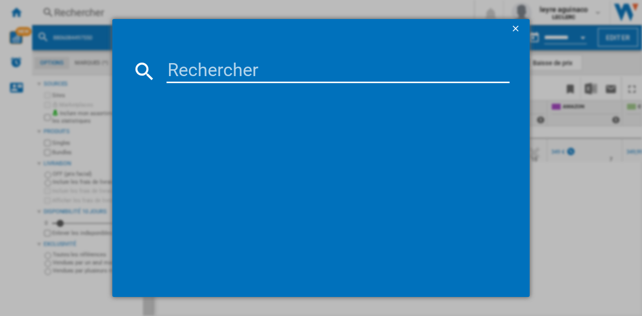
click at [512, 28] on ng-md-icon "getI18NText('BUTTONS.CLOSE_DIALOG')" at bounding box center [516, 30] width 12 height 12
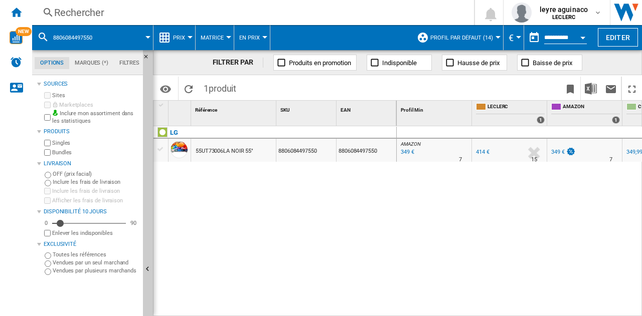
click at [477, 152] on div "414 €" at bounding box center [483, 152] width 14 height 7
click at [226, 20] on div "Rechercher Rechercher 0 leyre aguinaco LECLERC LECLERC Mes paramètres Se déconn…" at bounding box center [337, 12] width 610 height 25
click at [232, 7] on div "Rechercher" at bounding box center [251, 13] width 394 height 14
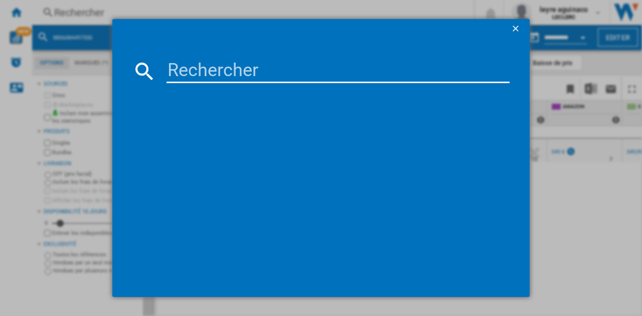
click at [245, 67] on input at bounding box center [337, 71] width 343 height 24
type input "8806096353790"
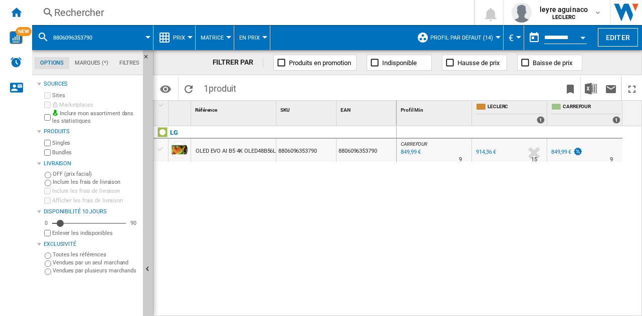
click at [288, 8] on div "Rechercher" at bounding box center [251, 13] width 394 height 14
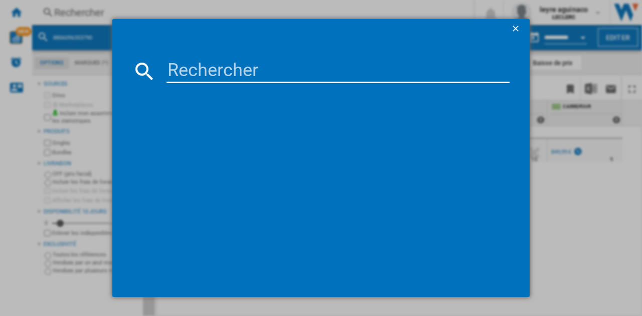
click at [286, 65] on input at bounding box center [337, 71] width 343 height 24
type input "8806091636966"
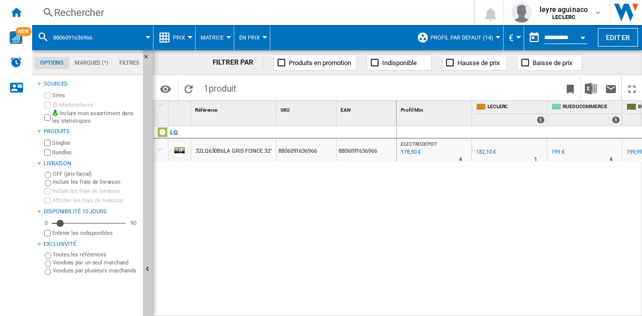
click at [460, 309] on div "ELECTRODEPOT : FR ELECTRODEPOT -2.0 % 178,50 € % N/A 4 ELECTRODEPOT : FR ELECTR…" at bounding box center [520, 221] width 246 height 191
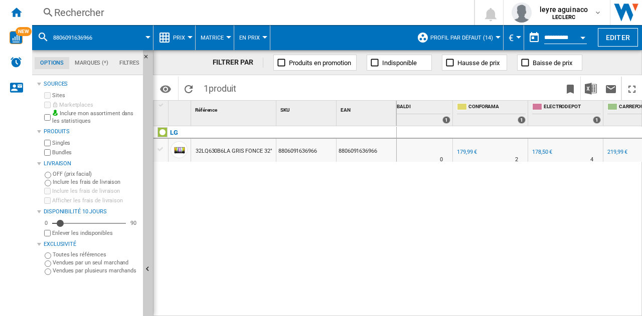
scroll to position [0, 356]
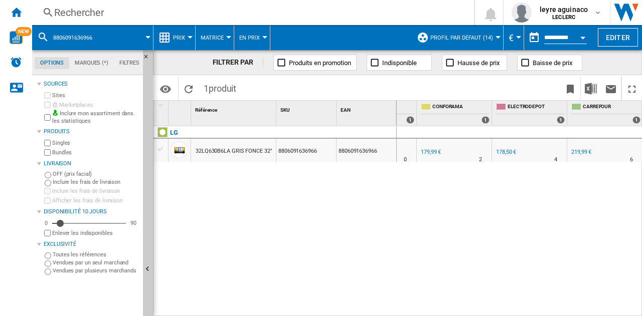
click at [195, 19] on div "Rechercher" at bounding box center [251, 13] width 394 height 14
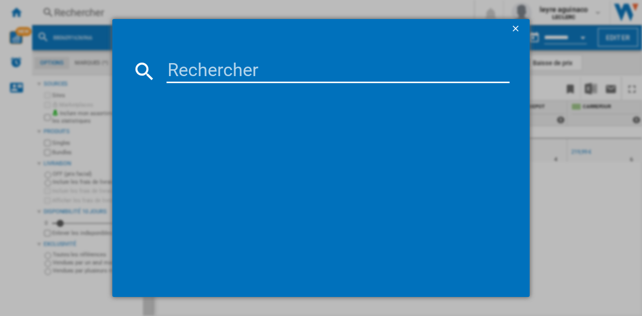
click at [218, 73] on input at bounding box center [337, 71] width 343 height 24
type input "8806084530356"
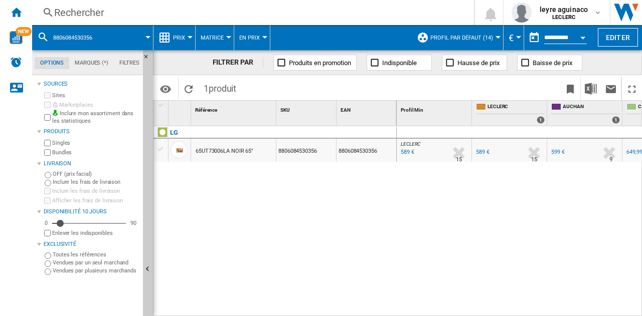
click at [273, 176] on div "LG 65UT73006LA NOIR 65" 8806084530356 8806084530356" at bounding box center [274, 219] width 243 height 186
click at [256, 8] on div "Rechercher" at bounding box center [251, 13] width 394 height 14
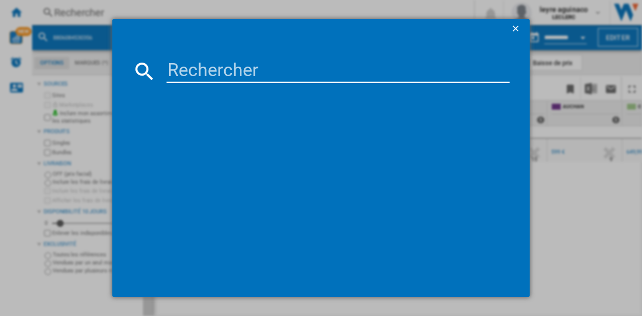
click at [255, 68] on input at bounding box center [337, 71] width 343 height 24
type input "8718863041963"
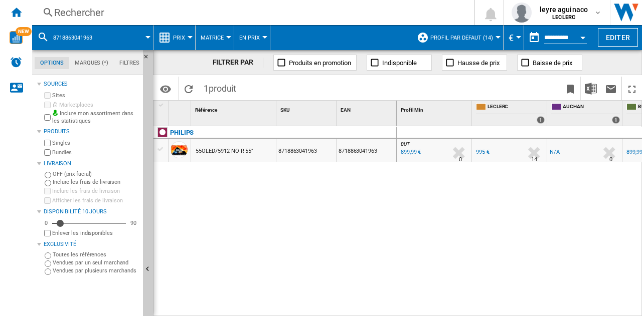
click at [485, 152] on div "995 €" at bounding box center [483, 152] width 14 height 7
click at [243, 4] on div "Rechercher Rechercher 0 leyre aguinaco LECLERC LECLERC Mes paramètres Se déconn…" at bounding box center [337, 12] width 610 height 25
click at [243, 16] on div "Rechercher" at bounding box center [251, 13] width 394 height 14
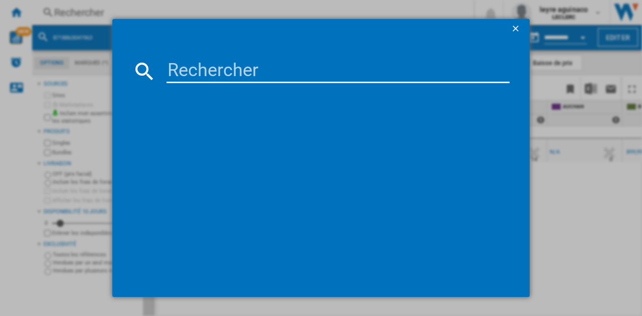
click at [251, 71] on input at bounding box center [337, 71] width 343 height 24
type input "7640186960373"
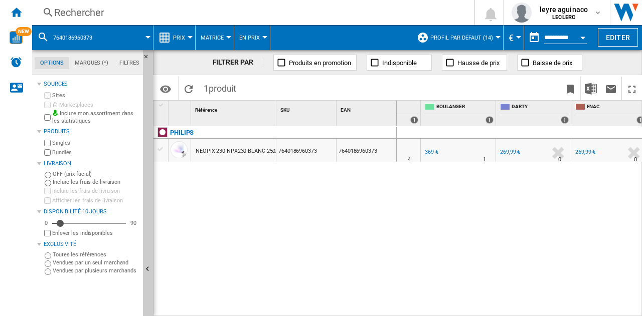
scroll to position [0, 130]
click at [513, 309] on div "LECLERC : FR LECLERC 0.0 % 238,50 € % N/A 4 LECLERC : FR LECLERC FR LECLERC 0.0…" at bounding box center [520, 221] width 246 height 191
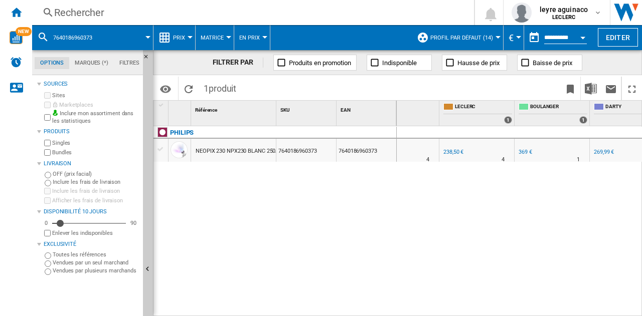
scroll to position [0, 0]
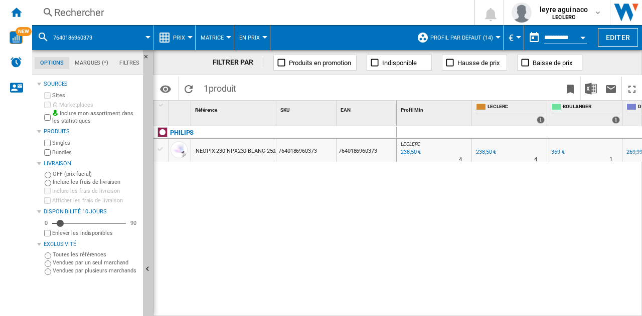
click at [184, 13] on div "Rechercher" at bounding box center [251, 13] width 394 height 14
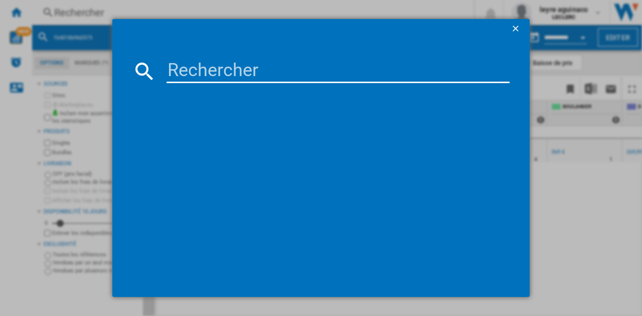
drag, startPoint x: 190, startPoint y: 76, endPoint x: 198, endPoint y: 61, distance: 17.0
click at [191, 75] on input at bounding box center [337, 71] width 343 height 24
type input "7640186960557"
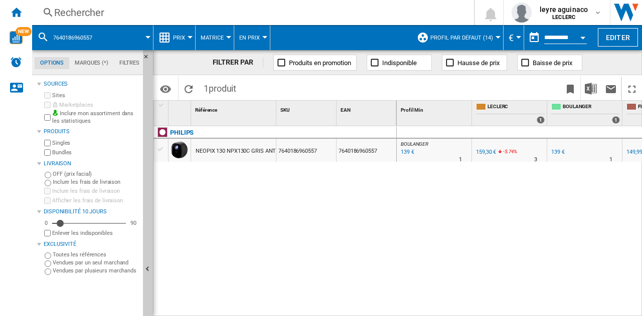
click at [282, 13] on div "Rechercher" at bounding box center [251, 13] width 394 height 14
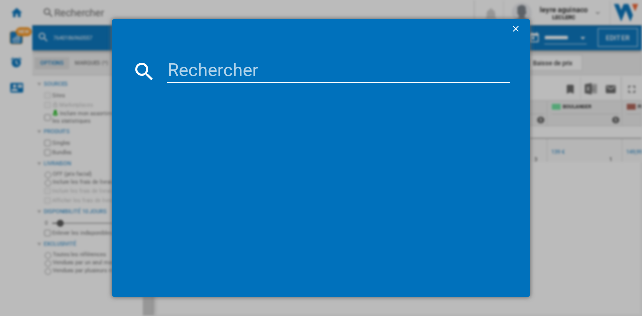
drag, startPoint x: 287, startPoint y: 71, endPoint x: 282, endPoint y: 67, distance: 6.0
click at [286, 71] on input at bounding box center [337, 71] width 343 height 24
type input "8806095973517"
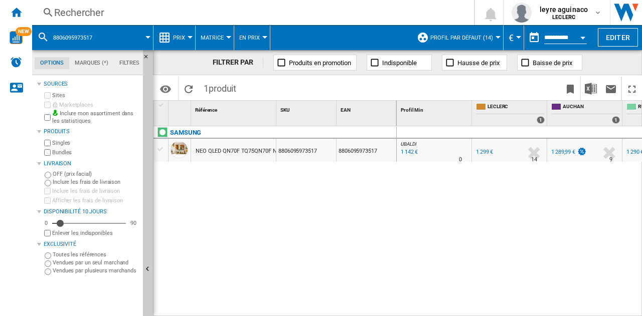
drag, startPoint x: 466, startPoint y: 312, endPoint x: 491, endPoint y: 312, distance: 25.1
click at [492, 312] on div "UBALDI : UBALDI -12.1 % 1 142 € % N/A 0 UBALDI : UBALDI FR LECLERC 0.0 % 1 299 …" at bounding box center [520, 221] width 246 height 191
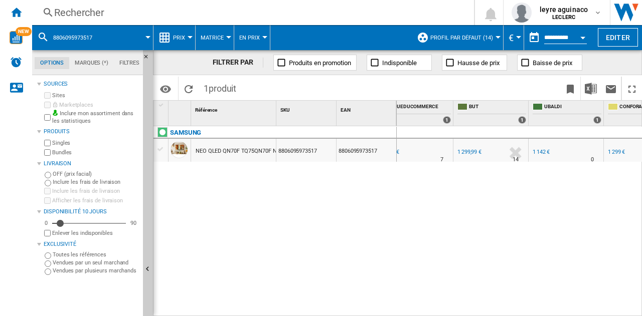
scroll to position [0, 281]
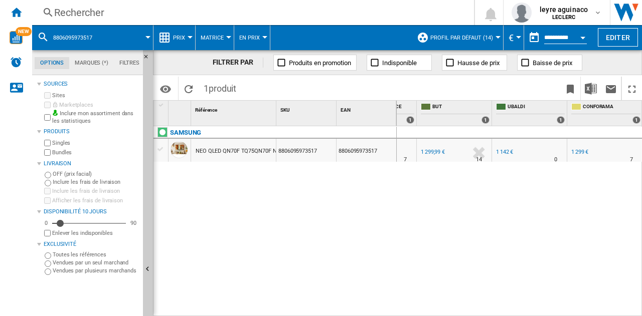
click at [241, 14] on div "Rechercher" at bounding box center [251, 13] width 394 height 14
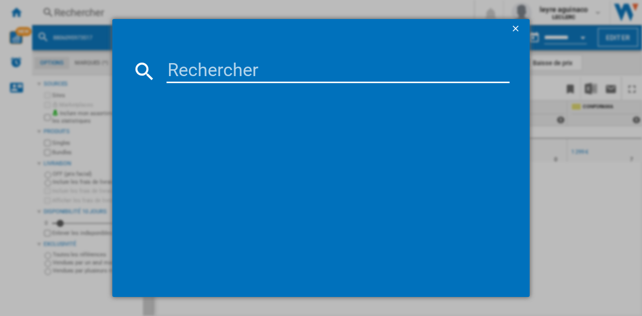
click at [260, 76] on input at bounding box center [337, 71] width 343 height 24
type input "8806095556086"
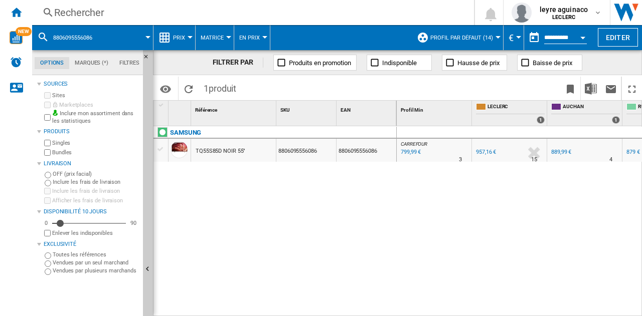
click at [240, 14] on div "Rechercher" at bounding box center [251, 13] width 394 height 14
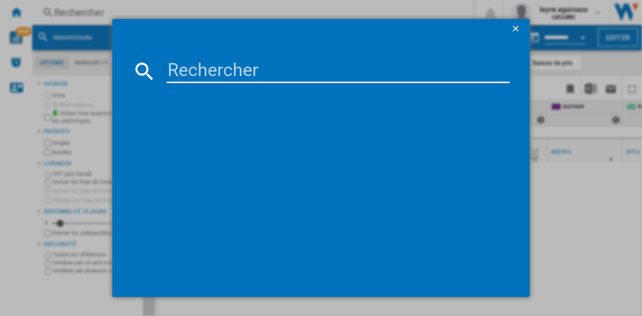
click at [234, 74] on input at bounding box center [337, 71] width 343 height 24
type input "8806095568898"
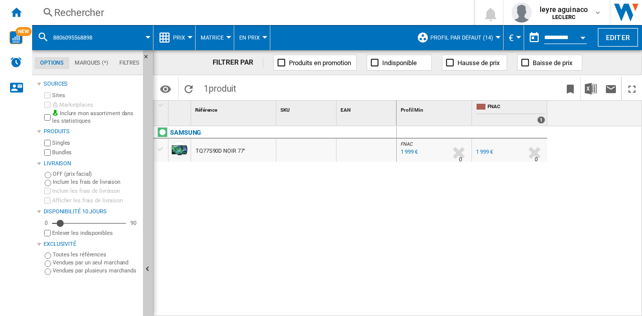
click at [176, 12] on div "Rechercher" at bounding box center [251, 13] width 394 height 14
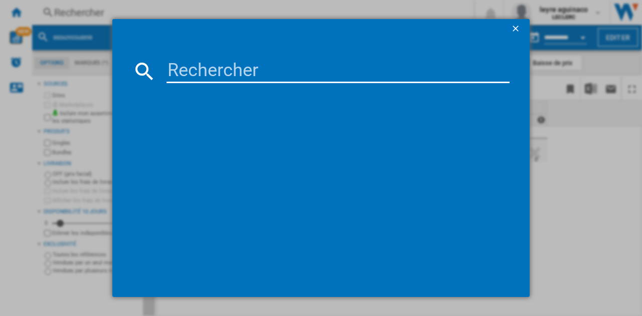
click at [177, 70] on input at bounding box center [337, 71] width 343 height 24
paste input "8806097251880"
type input "8806097251880"
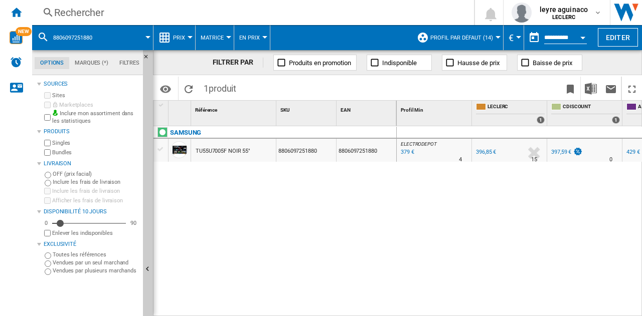
click at [407, 153] on div "379 €" at bounding box center [406, 152] width 15 height 10
click at [336, 18] on div "Rechercher" at bounding box center [251, 13] width 394 height 14
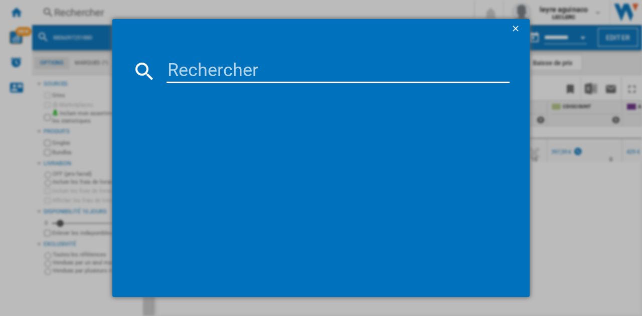
click at [312, 69] on input at bounding box center [337, 71] width 343 height 24
type input "8806097251873"
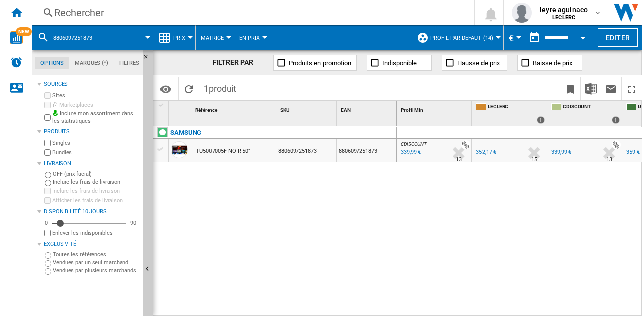
scroll to position [0, 4]
click at [409, 150] on div "339,99 €" at bounding box center [406, 152] width 22 height 10
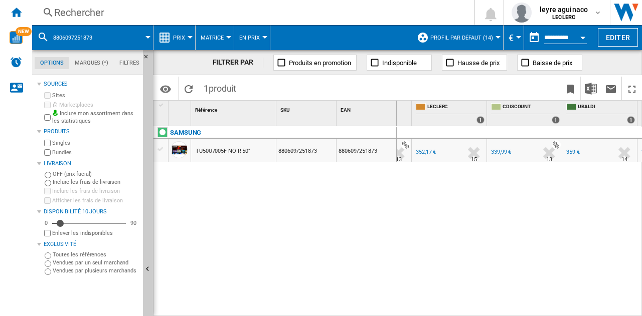
scroll to position [0, 79]
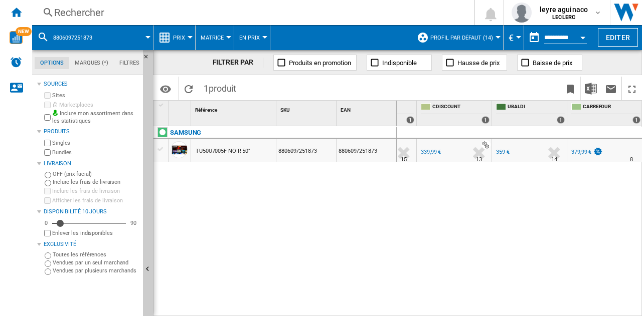
click at [199, 15] on div "Rechercher" at bounding box center [251, 13] width 394 height 14
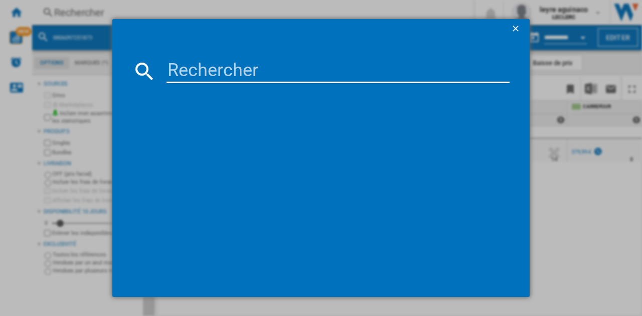
click at [244, 72] on input at bounding box center [337, 71] width 343 height 24
type input "8806094416671"
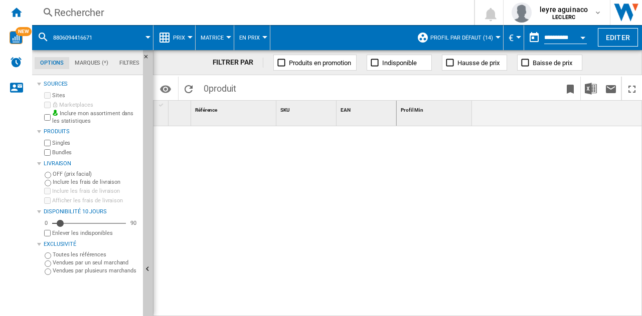
click at [267, 12] on div "Rechercher" at bounding box center [251, 13] width 394 height 14
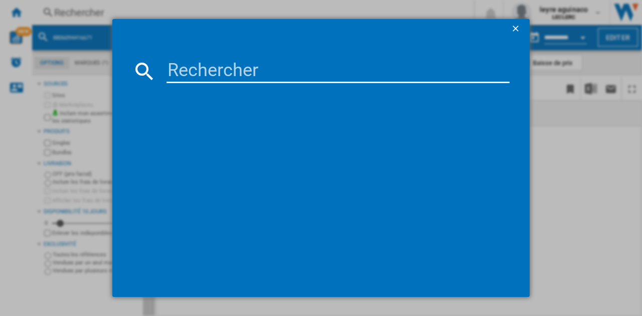
drag, startPoint x: 273, startPoint y: 69, endPoint x: 273, endPoint y: 77, distance: 8.0
click at [273, 77] on input at bounding box center [337, 71] width 343 height 24
type input "8806094416671"
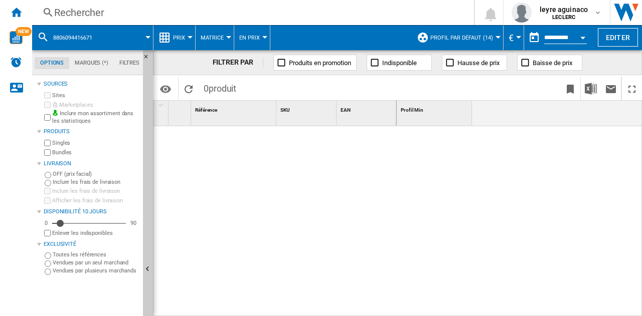
click at [168, 17] on div "Rechercher" at bounding box center [251, 13] width 394 height 14
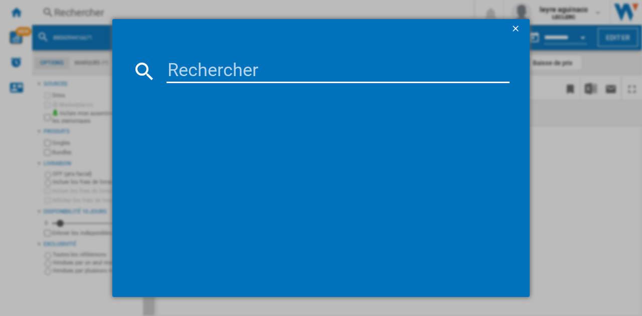
click at [195, 79] on input at bounding box center [337, 71] width 343 height 24
type input "8806097251743"
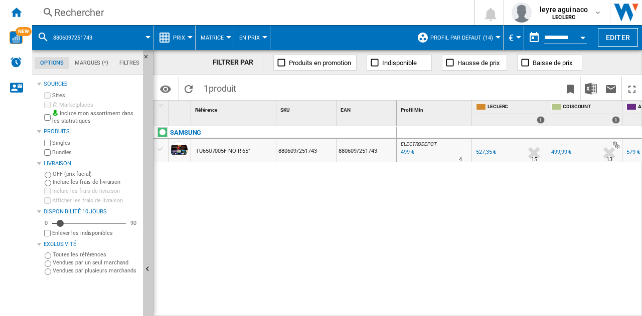
click at [404, 153] on div "499 €" at bounding box center [406, 152] width 15 height 10
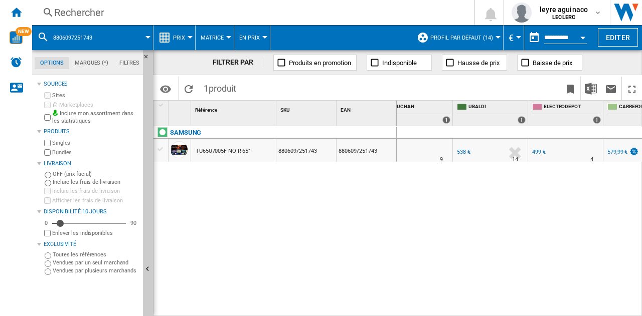
scroll to position [0, 277]
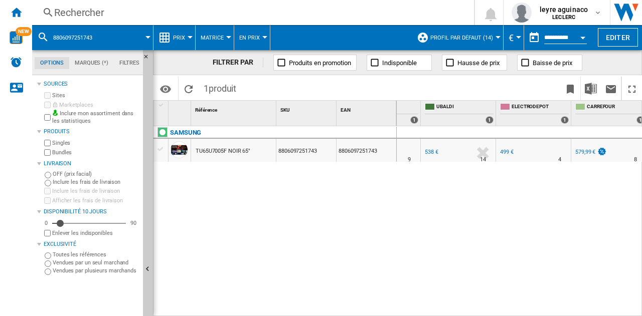
click at [430, 154] on div "538 €" at bounding box center [432, 152] width 14 height 7
click at [211, 16] on div "Rechercher" at bounding box center [251, 13] width 394 height 14
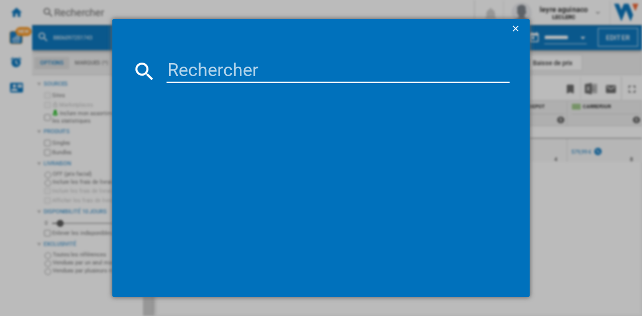
click at [232, 75] on input at bounding box center [337, 71] width 343 height 24
type input "3760340883639"
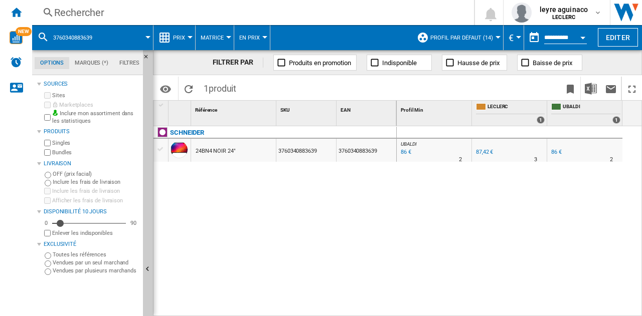
click at [399, 152] on div "86 €" at bounding box center [405, 152] width 12 height 10
click at [177, 14] on div "Rechercher" at bounding box center [251, 13] width 394 height 14
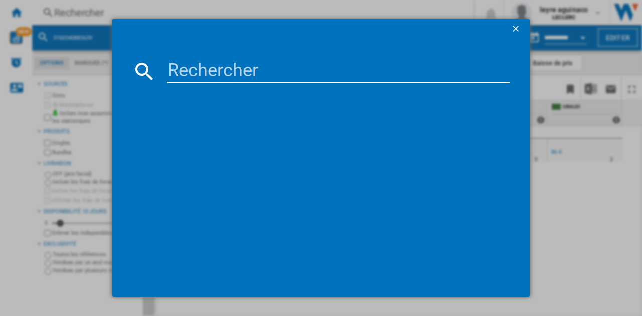
click at [234, 73] on input at bounding box center [337, 71] width 343 height 24
type input "5901292525958"
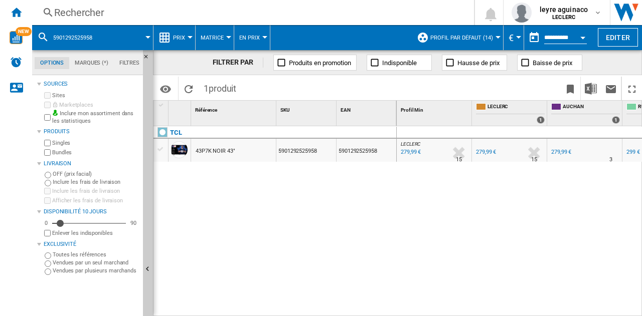
drag, startPoint x: 524, startPoint y: 310, endPoint x: 552, endPoint y: 307, distance: 27.8
click at [556, 309] on div "LECLERC : FR LECLERC 0.0 % 279,99 € % N/A 15 LECLERC : FR LECLERC FR LECLERC 0.…" at bounding box center [520, 221] width 246 height 191
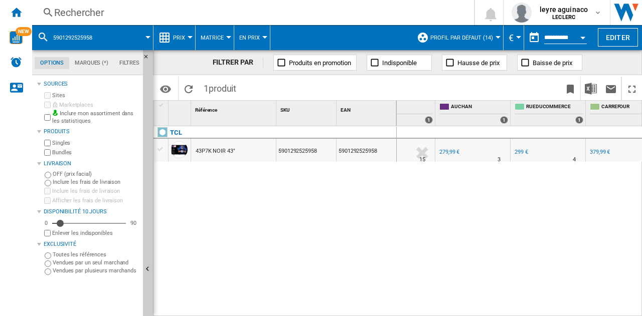
scroll to position [0, 130]
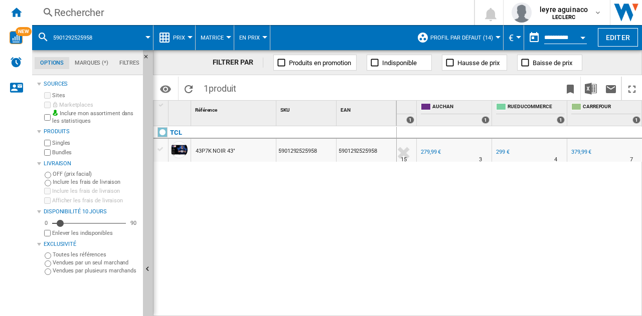
drag, startPoint x: 203, startPoint y: 8, endPoint x: 204, endPoint y: 17, distance: 9.1
click at [204, 17] on div "Rechercher" at bounding box center [251, 13] width 394 height 14
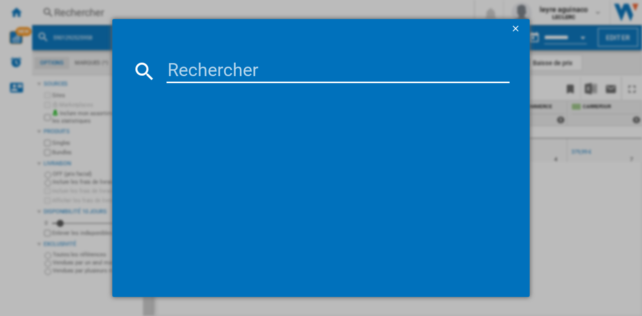
drag, startPoint x: 224, startPoint y: 65, endPoint x: 229, endPoint y: 72, distance: 8.8
click at [226, 69] on input at bounding box center [337, 71] width 343 height 24
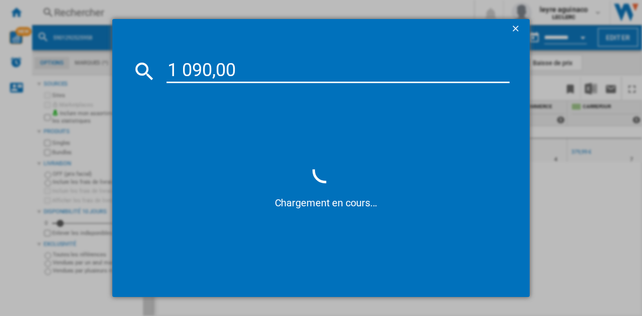
click at [261, 56] on md-dialog-content "1 090,00 Chargement en cours..." at bounding box center [320, 168] width 417 height 258
drag, startPoint x: 261, startPoint y: 56, endPoint x: 253, endPoint y: 63, distance: 11.0
click at [255, 61] on md-dialog-content "1 090,00 Chargement en cours..." at bounding box center [320, 168] width 417 height 258
click at [251, 65] on input "1 090,00" at bounding box center [337, 71] width 343 height 24
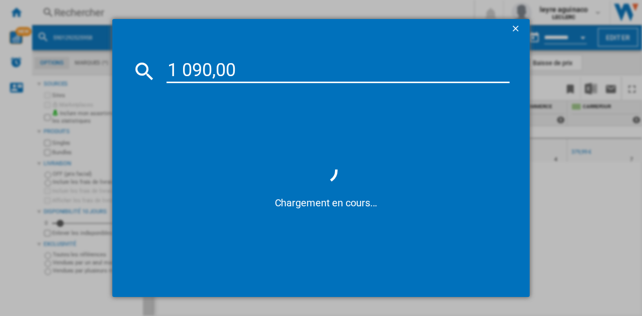
paste input "8806095491097"
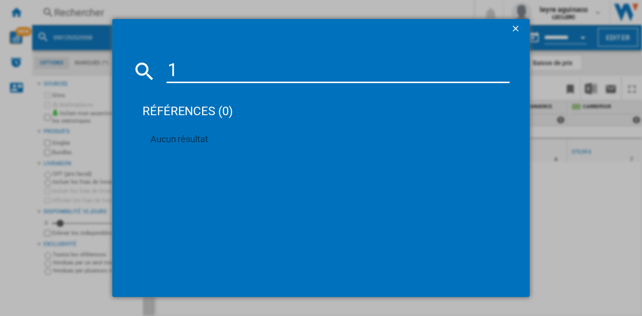
type input "1"
paste input "8806095491097"
type input "8806095491097"
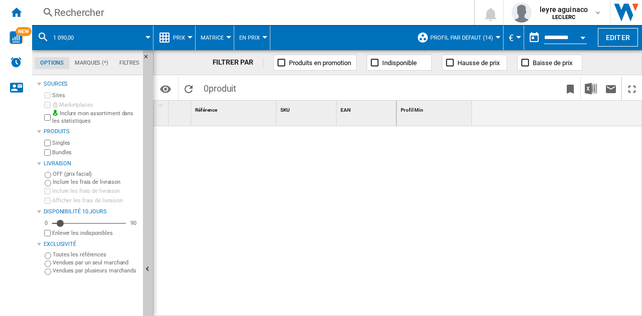
click at [175, 10] on div "Rechercher" at bounding box center [251, 13] width 394 height 14
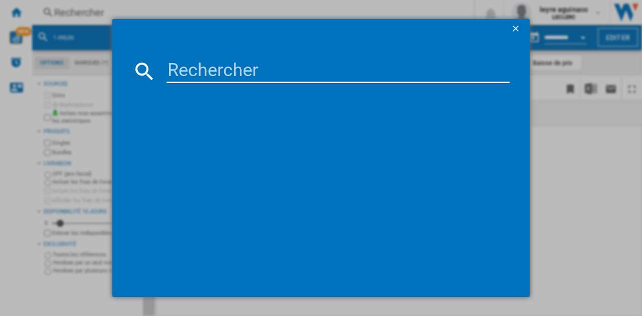
click at [213, 60] on input at bounding box center [337, 71] width 343 height 24
type input "8806095491097"
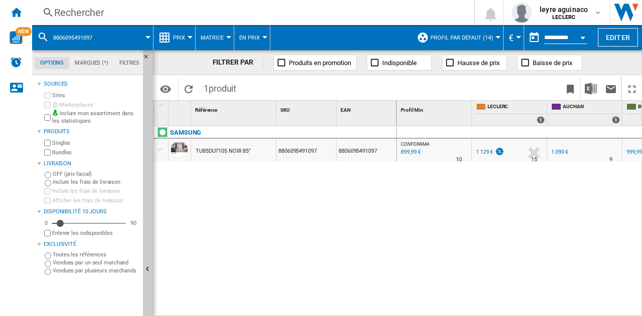
click at [221, 18] on div "Rechercher" at bounding box center [251, 13] width 394 height 14
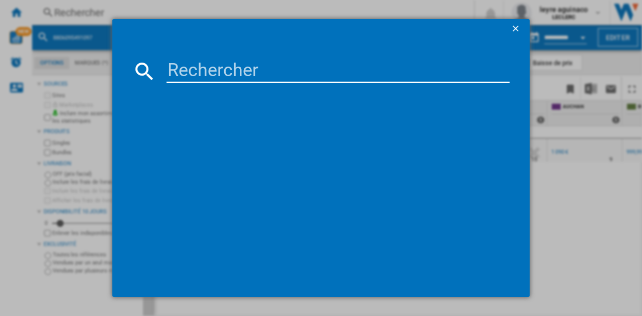
click at [218, 77] on input at bounding box center [337, 71] width 343 height 24
type input "8806097122241"
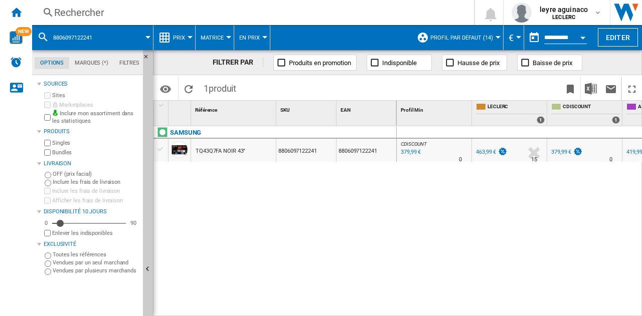
click at [485, 151] on div "463,99 €" at bounding box center [486, 152] width 20 height 7
drag, startPoint x: 477, startPoint y: 310, endPoint x: 518, endPoint y: 312, distance: 41.2
click at [518, 312] on div "CDISCOUNT : FR CDISCOUNT -18.1 % 379,99 € % N/A 0 CDISCOUNT : FR CDISCOUNT FR L…" at bounding box center [520, 221] width 246 height 191
click at [488, 310] on div "CDISCOUNT : FR CDISCOUNT -18.1 % 379,99 € % N/A 0 CDISCOUNT : FR CDISCOUNT FR L…" at bounding box center [520, 221] width 246 height 191
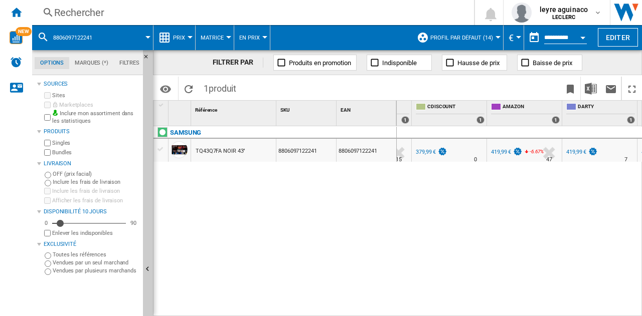
scroll to position [0, 206]
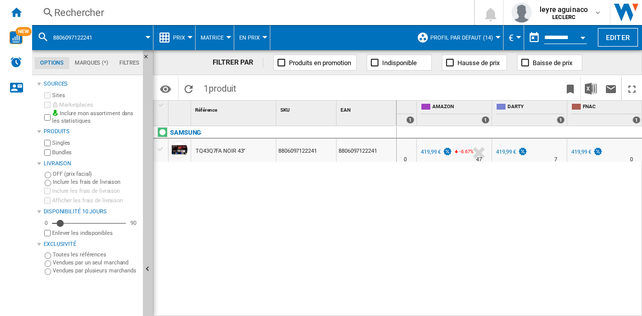
click at [586, 156] on div "419,99 €" at bounding box center [586, 152] width 33 height 10
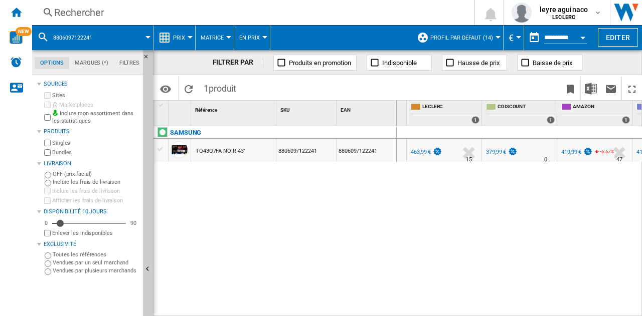
scroll to position [0, 70]
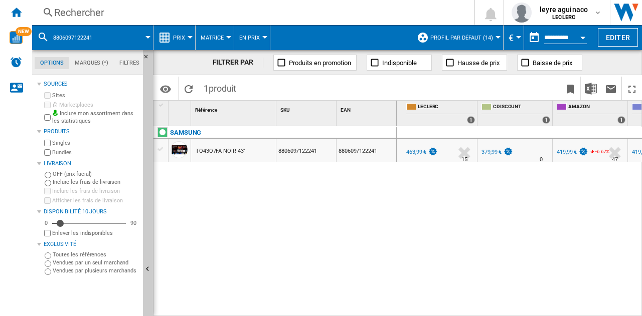
click at [224, 9] on div "Rechercher" at bounding box center [251, 13] width 394 height 14
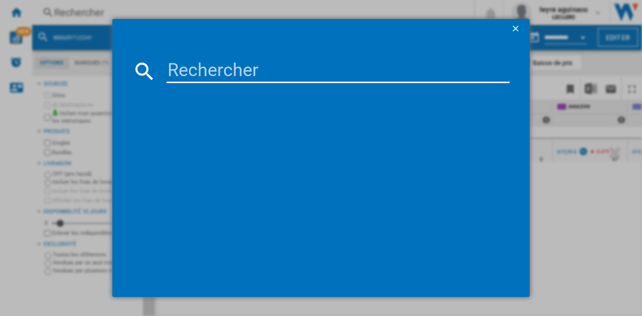
drag, startPoint x: 227, startPoint y: 71, endPoint x: 208, endPoint y: 65, distance: 19.4
click at [228, 74] on input at bounding box center [337, 71] width 343 height 24
type input "8806097122258"
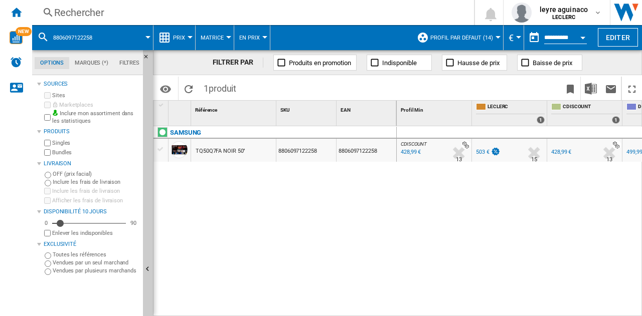
click at [483, 153] on div "503 €" at bounding box center [483, 152] width 14 height 7
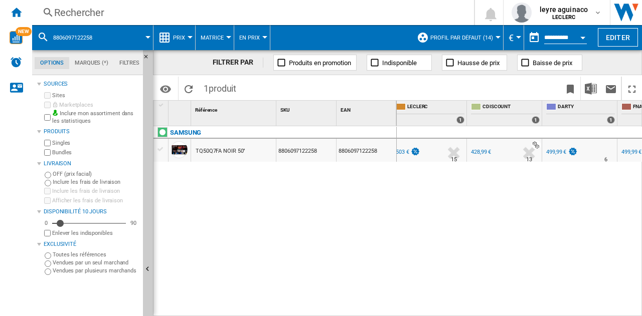
scroll to position [0, 108]
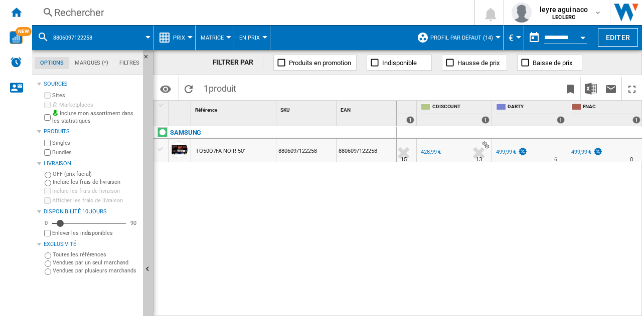
click at [136, 13] on div "Rechercher" at bounding box center [251, 13] width 394 height 14
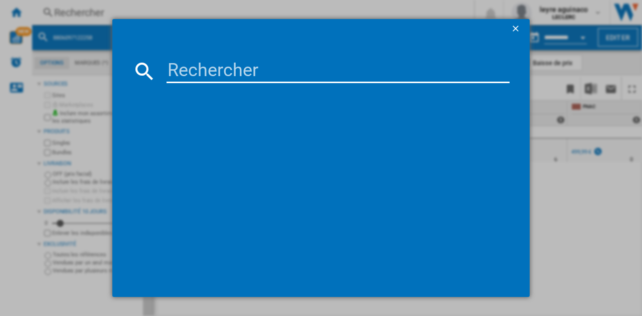
click at [223, 66] on input at bounding box center [337, 71] width 343 height 24
type input "8806097122579"
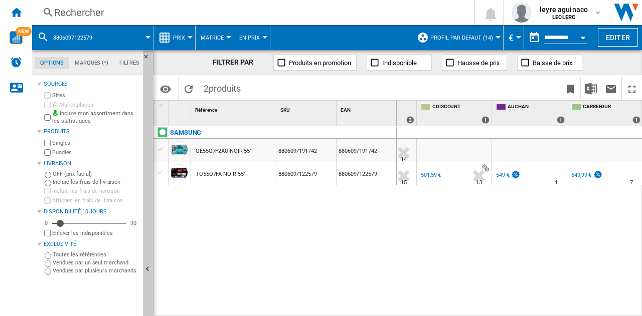
scroll to position [0, 7]
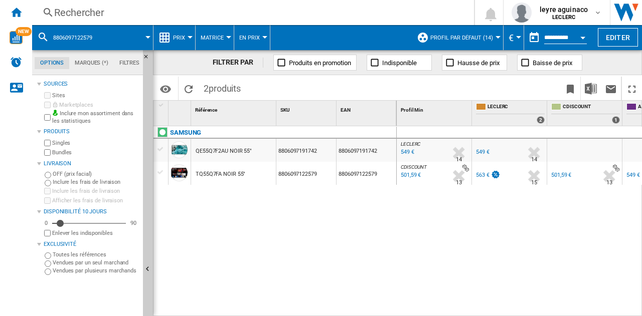
click at [192, 13] on div "Rechercher" at bounding box center [251, 13] width 394 height 14
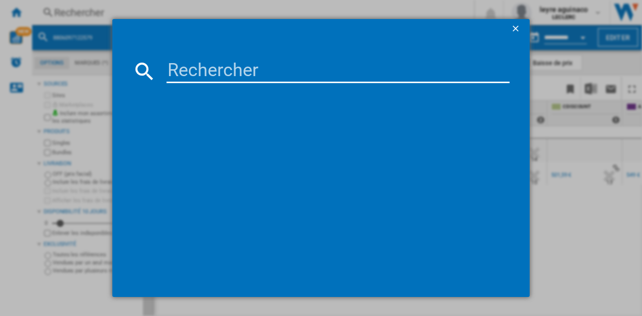
drag, startPoint x: 198, startPoint y: 76, endPoint x: 192, endPoint y: 69, distance: 8.9
click at [199, 76] on input at bounding box center [337, 71] width 343 height 24
type input "8806097124153"
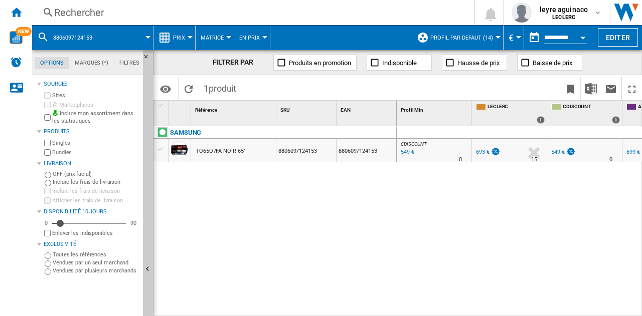
click at [308, 16] on div "Rechercher" at bounding box center [251, 13] width 394 height 14
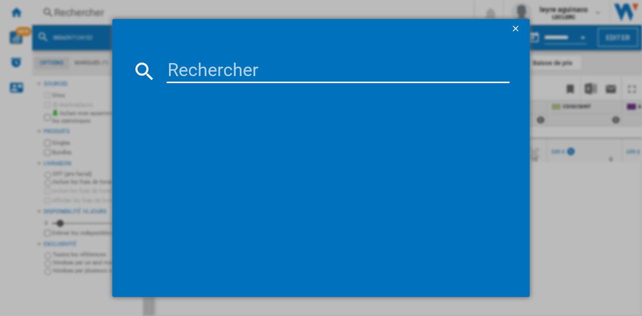
drag, startPoint x: 283, startPoint y: 74, endPoint x: 284, endPoint y: 68, distance: 6.2
click at [283, 76] on input at bounding box center [337, 71] width 343 height 24
type input "8806097251767"
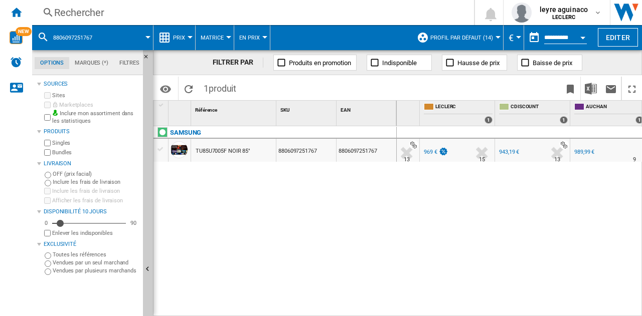
scroll to position [0, 55]
click at [425, 150] on div "969 €" at bounding box center [428, 152] width 14 height 7
click at [152, 15] on div "Rechercher" at bounding box center [251, 13] width 394 height 14
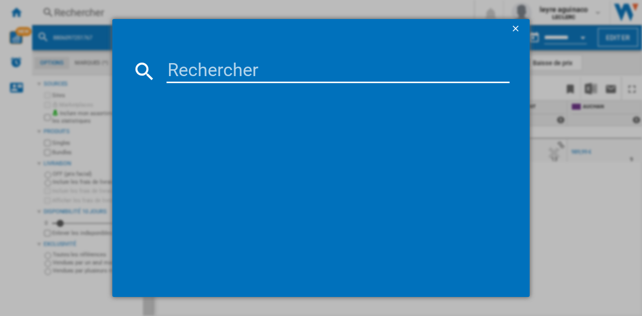
click at [207, 73] on input at bounding box center [337, 71] width 343 height 24
type input "8806096339275"
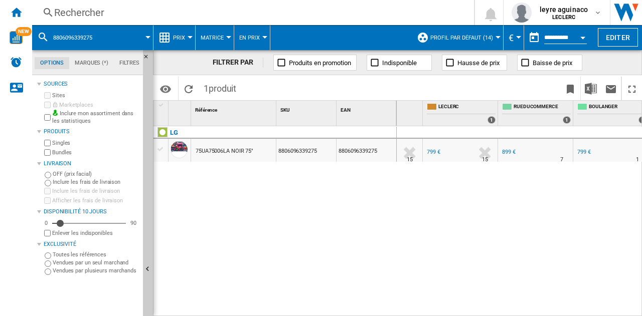
scroll to position [0, 55]
click at [434, 152] on div at bounding box center [436, 159] width 5 height 24
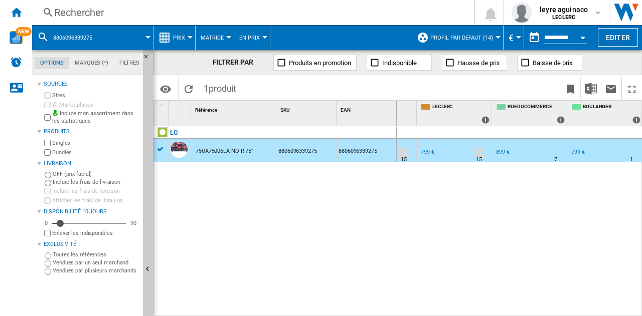
click at [423, 156] on div "799 €" at bounding box center [426, 152] width 15 height 10
click at [580, 152] on div "799 €" at bounding box center [578, 152] width 14 height 7
click at [207, 15] on div "Rechercher" at bounding box center [251, 13] width 394 height 14
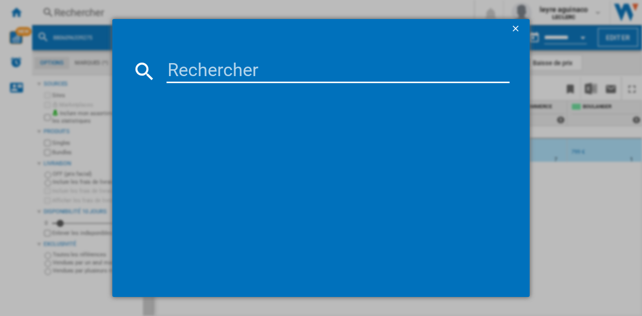
click at [220, 72] on input at bounding box center [337, 71] width 343 height 24
type input "8886419333463"
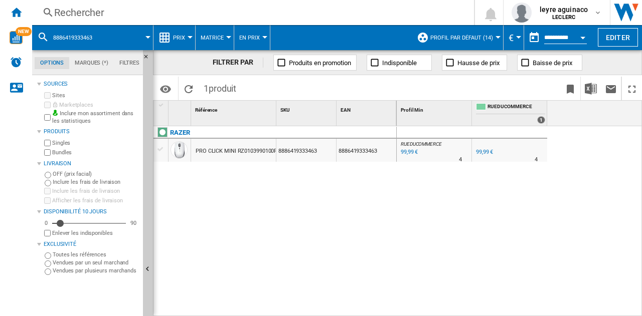
click at [182, 17] on div "Rechercher" at bounding box center [251, 13] width 394 height 14
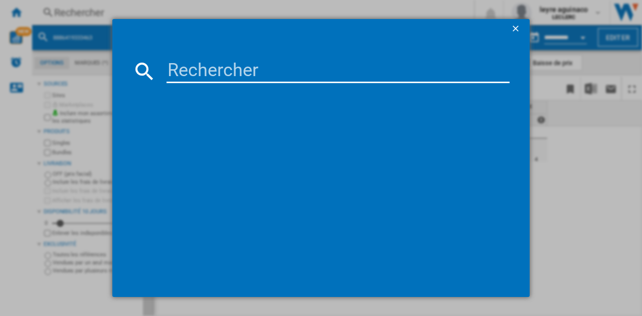
click at [625, 182] on div at bounding box center [321, 158] width 642 height 316
click at [512, 28] on ng-md-icon "getI18NText('BUTTONS.CLOSE_DIALOG')" at bounding box center [516, 30] width 12 height 12
